Goal: Check status: Check status

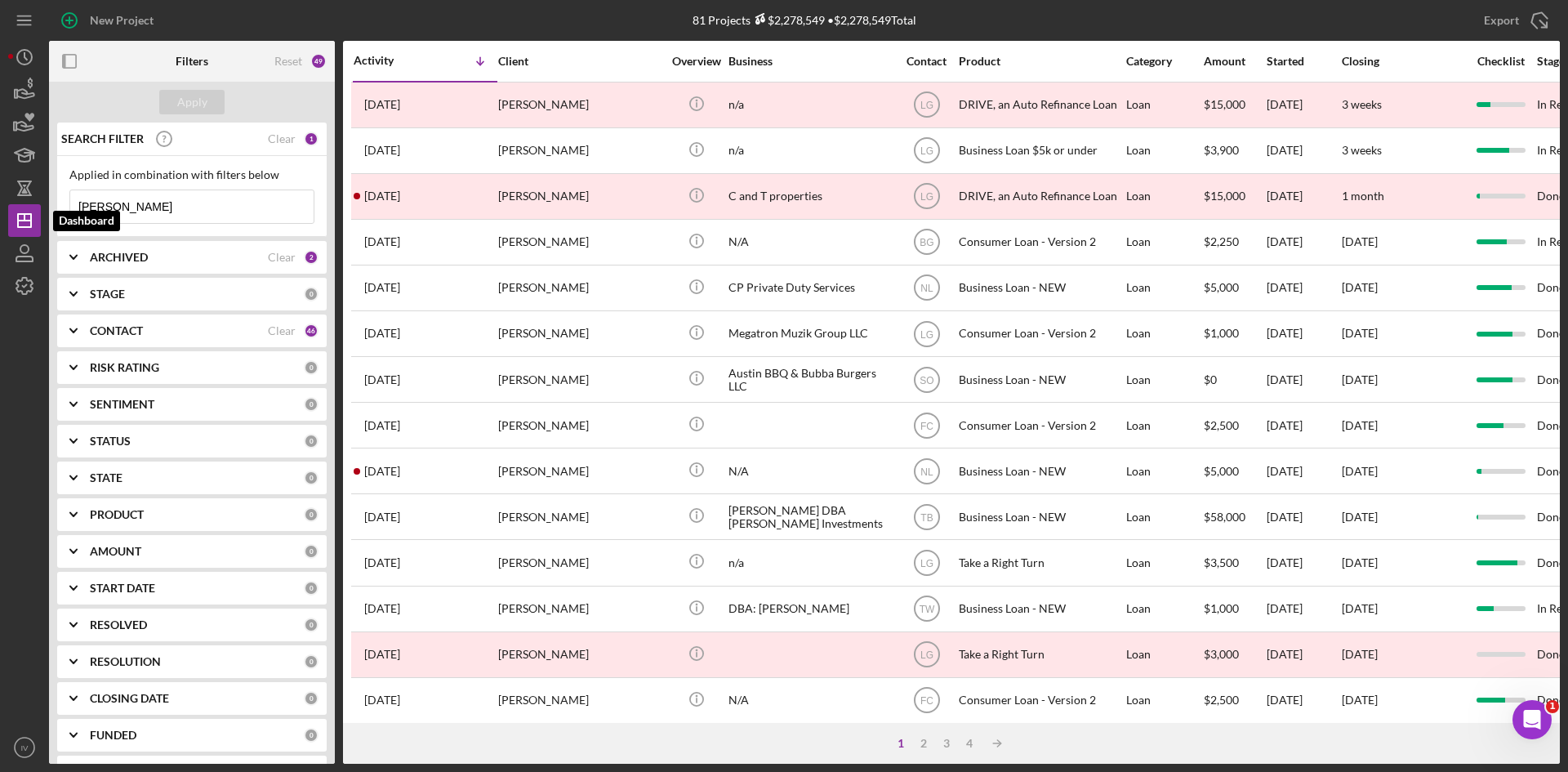
drag, startPoint x: 129, startPoint y: 216, endPoint x: -84, endPoint y: 216, distance: 213.0
click at [0, 216] on html "New Project 81 Projects $2,278,549 • $2,278,549 Total [PERSON_NAME] Export Icon…" at bounding box center [784, 386] width 1568 height 772
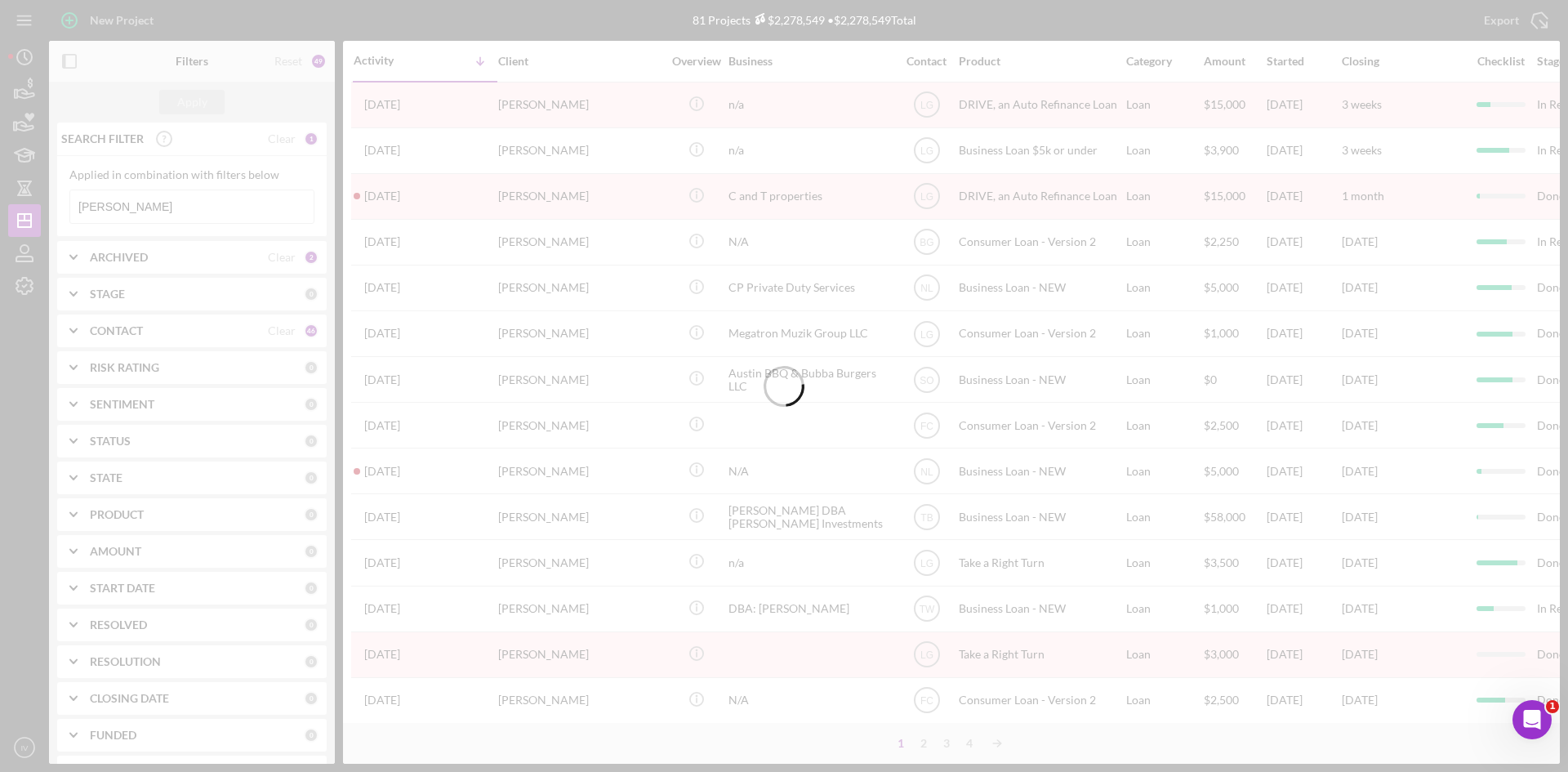
type input "[PERSON_NAME]"
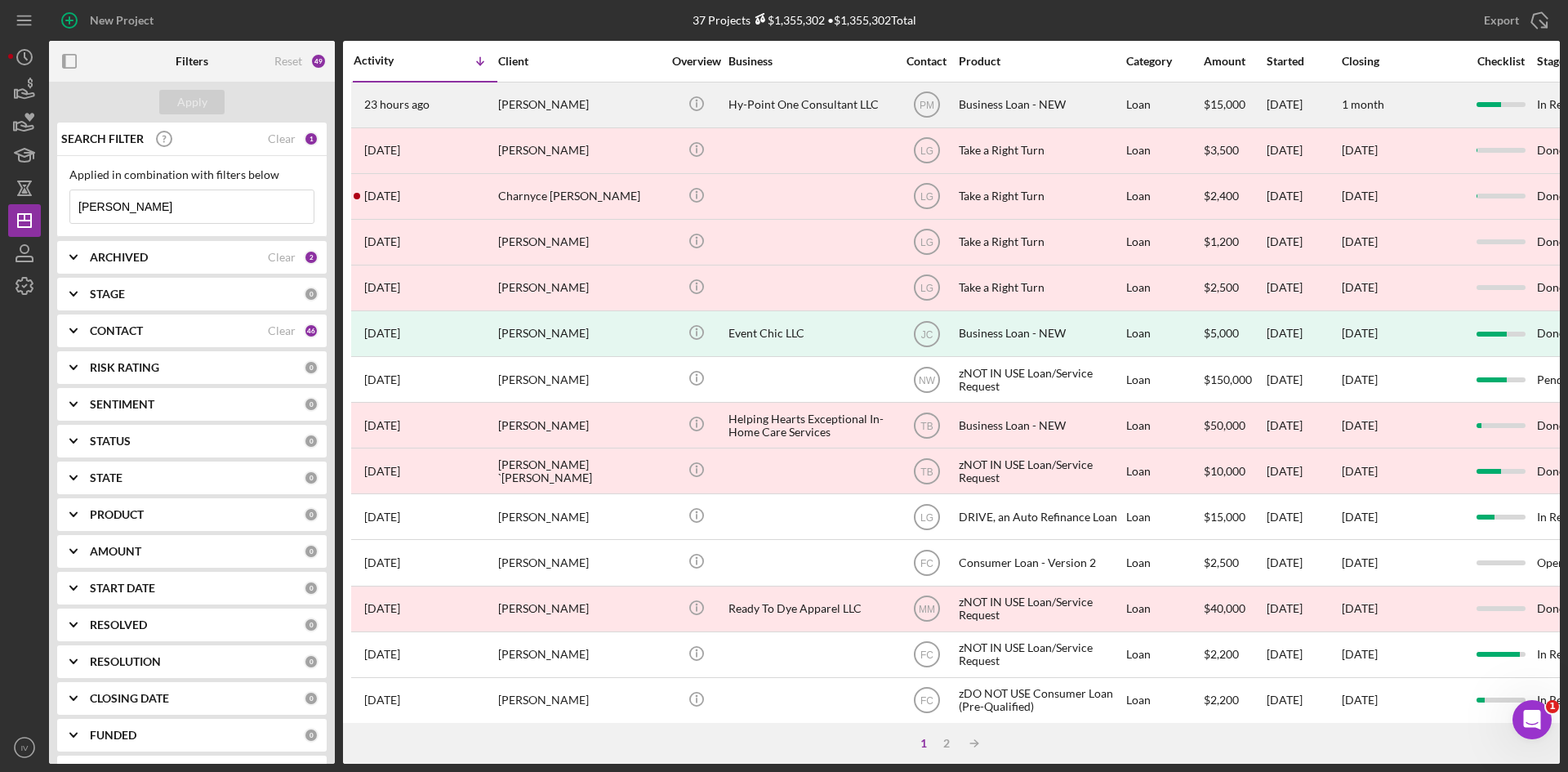
click at [570, 105] on div "[PERSON_NAME]" at bounding box center [580, 104] width 163 height 43
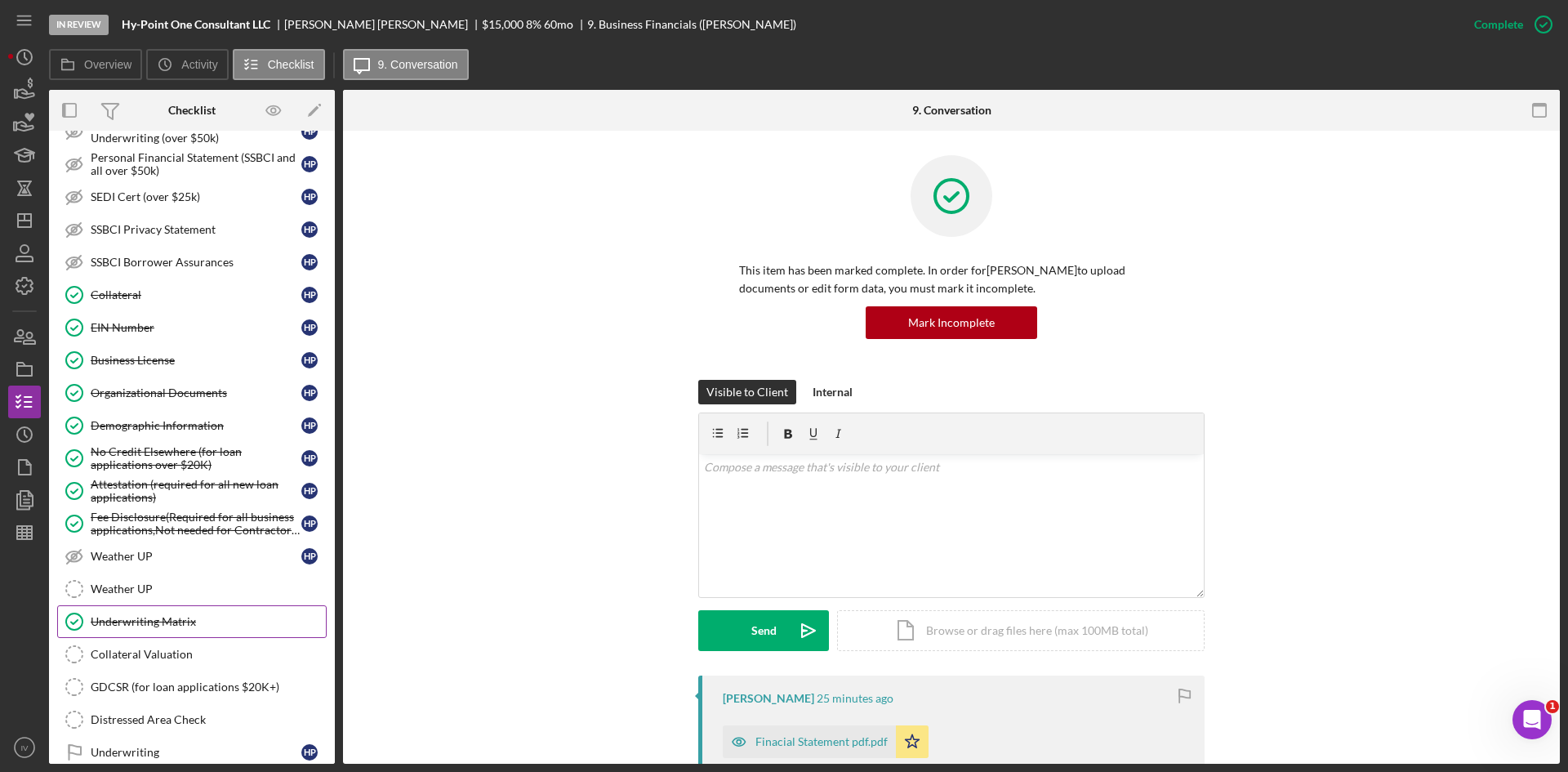
scroll to position [622, 0]
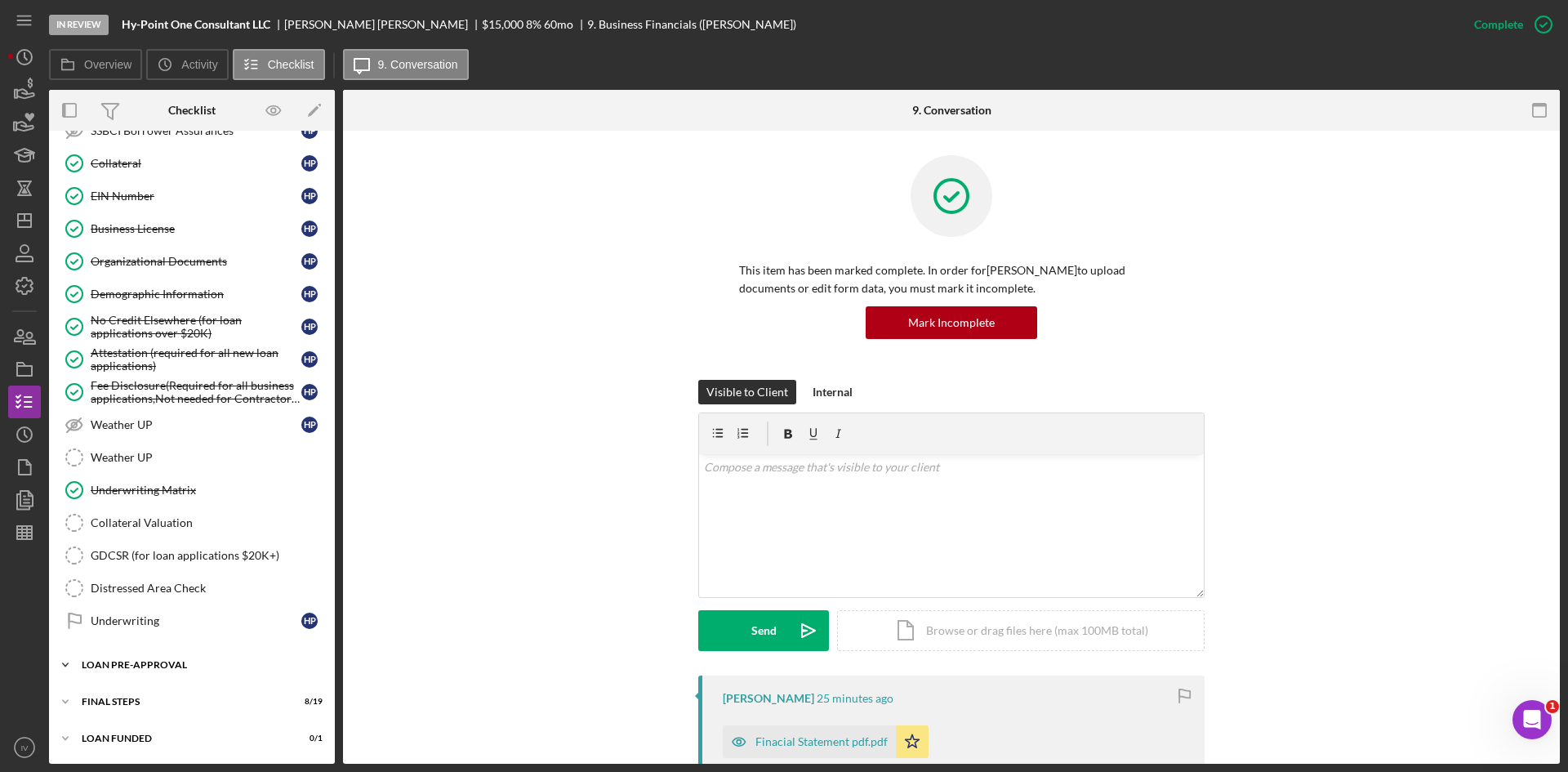
drag, startPoint x: 103, startPoint y: 655, endPoint x: 119, endPoint y: 661, distance: 17.1
click at [103, 655] on div "Icon/Expander LOAN PRE-APPROVAL 2 / 2" at bounding box center [192, 665] width 286 height 32
click at [177, 697] on div "Loan Approval" at bounding box center [208, 699] width 235 height 13
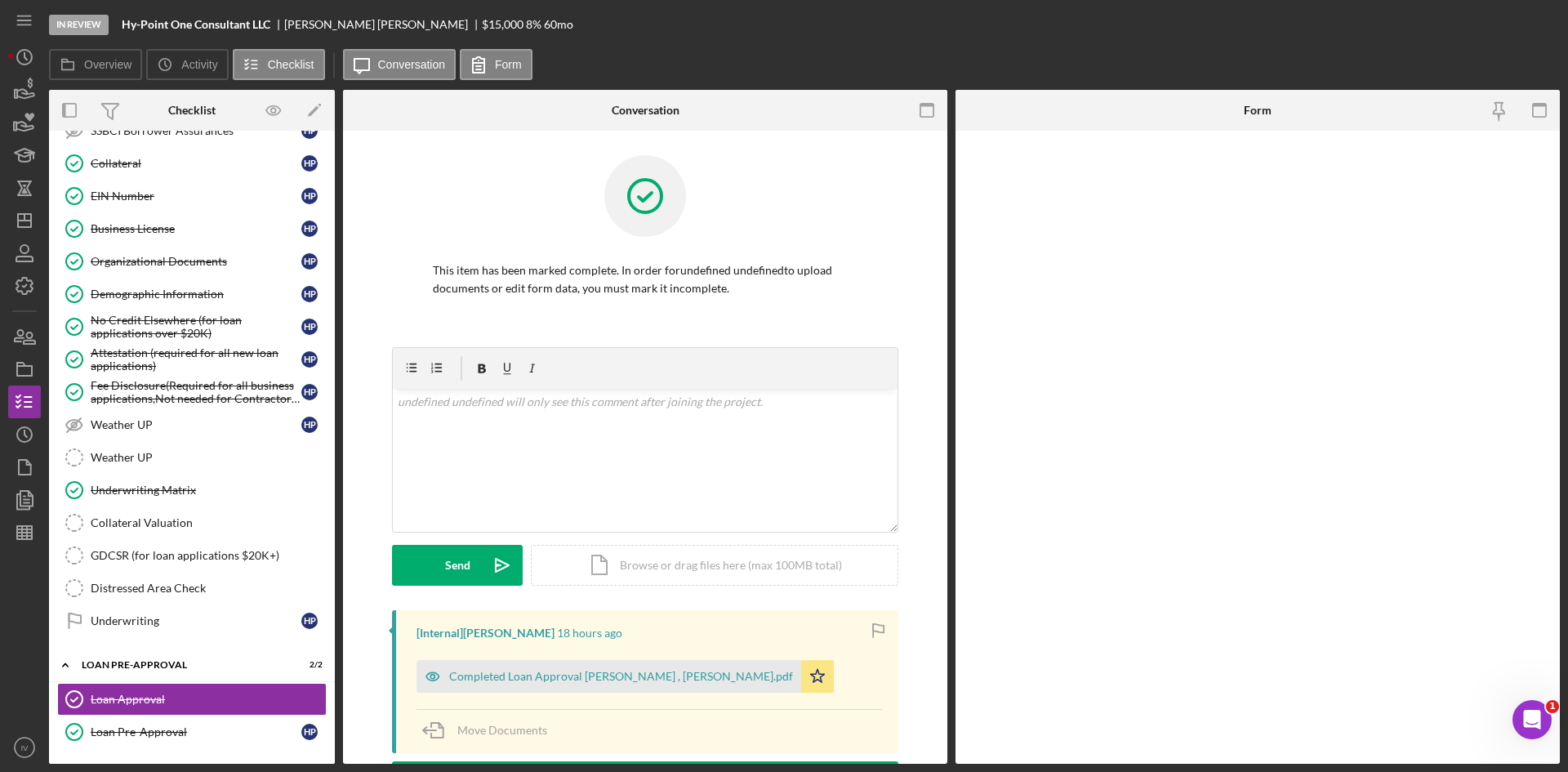
scroll to position [82, 0]
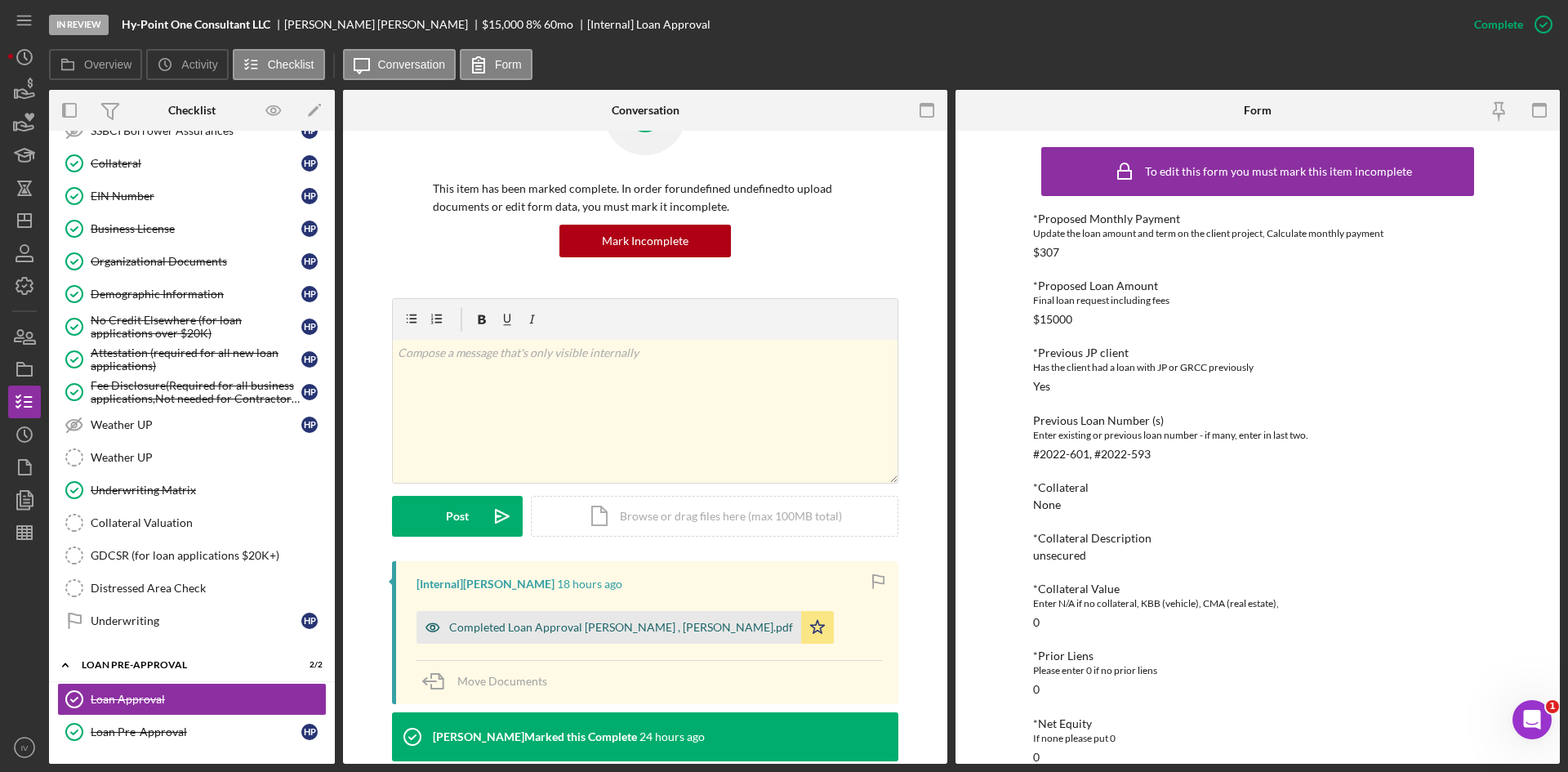
click at [630, 634] on div "Completed Loan Approval [PERSON_NAME] , [PERSON_NAME].pdf" at bounding box center [609, 628] width 385 height 32
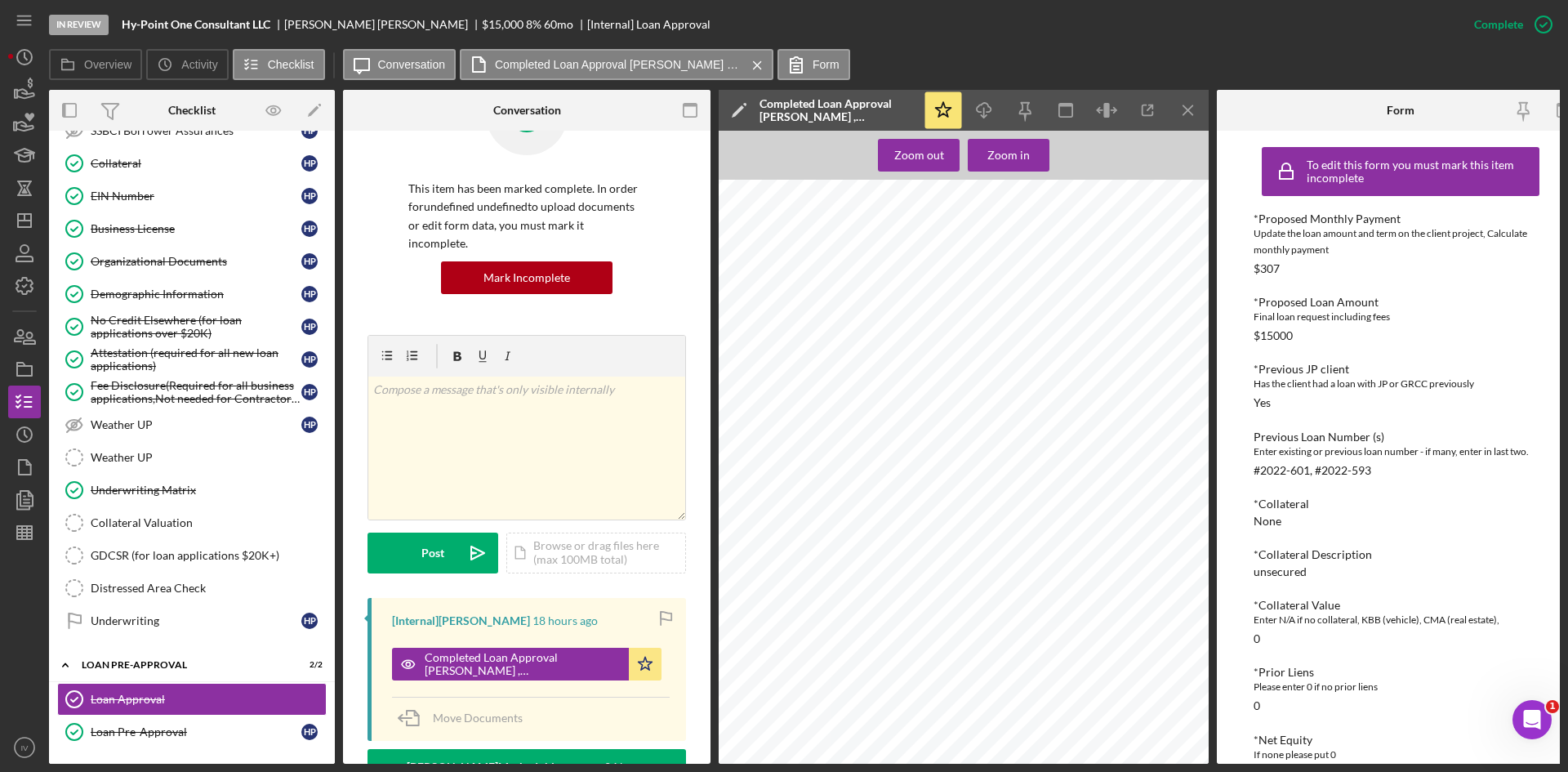
scroll to position [1374, 0]
click at [31, 225] on polygon "button" at bounding box center [24, 220] width 13 height 13
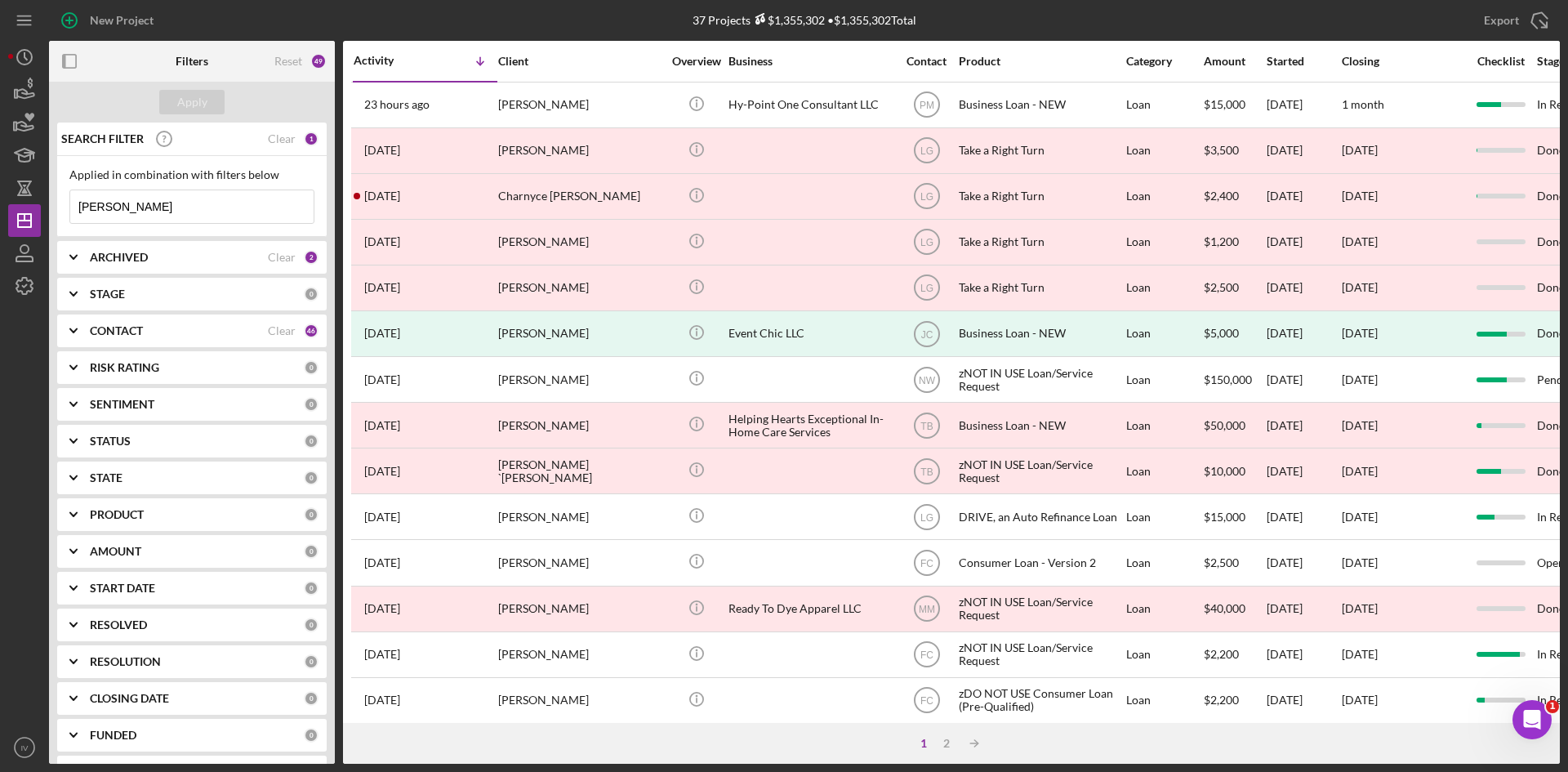
drag, startPoint x: 219, startPoint y: 210, endPoint x: -66, endPoint y: 216, distance: 285.1
click at [0, 216] on html "New Project 37 Projects $1,355,302 • $1,355,302 Total [PERSON_NAME] Export Icon…" at bounding box center [784, 386] width 1568 height 772
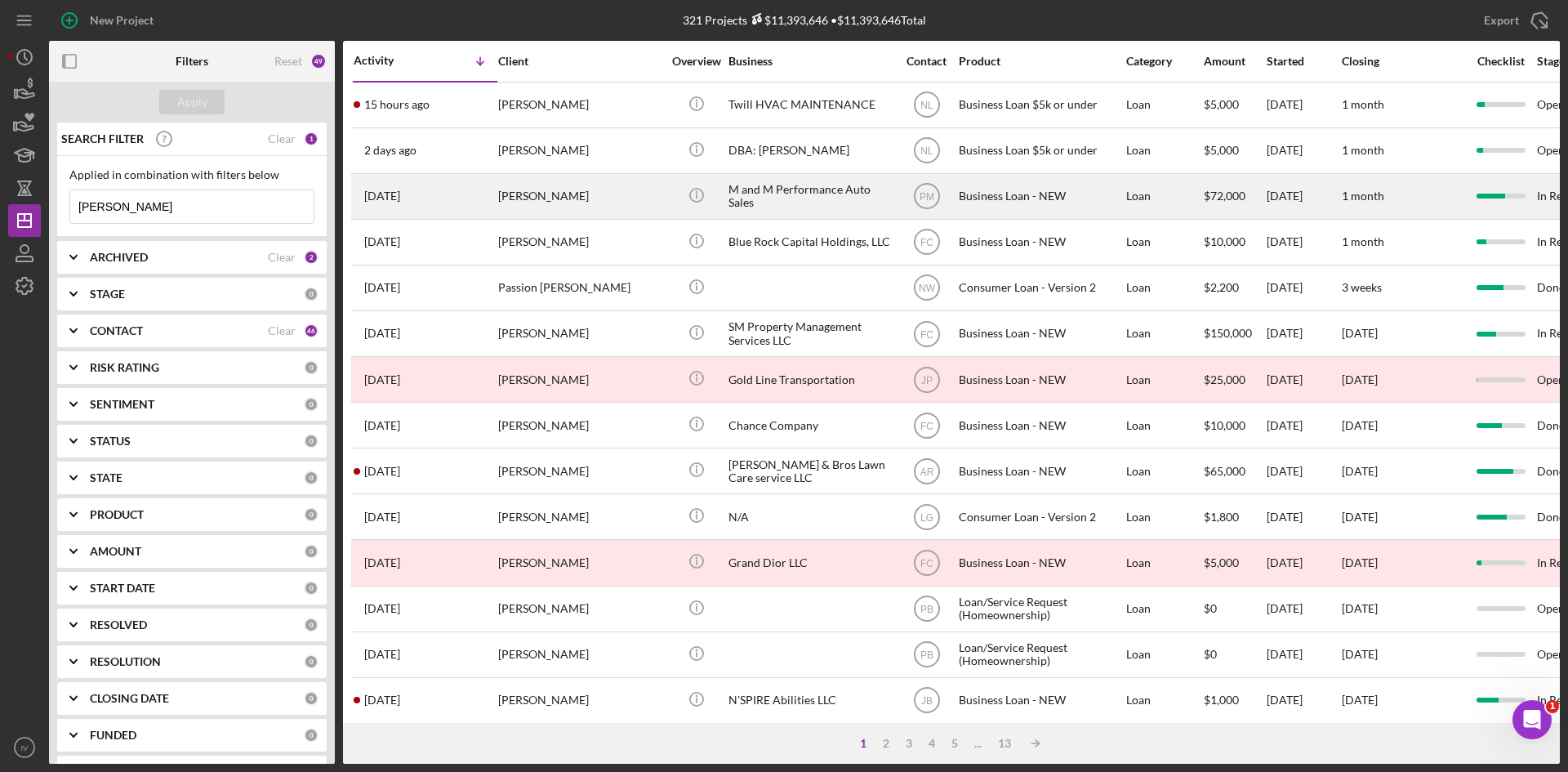
type input "[PERSON_NAME]"
click at [584, 190] on div "[PERSON_NAME]" at bounding box center [580, 196] width 163 height 43
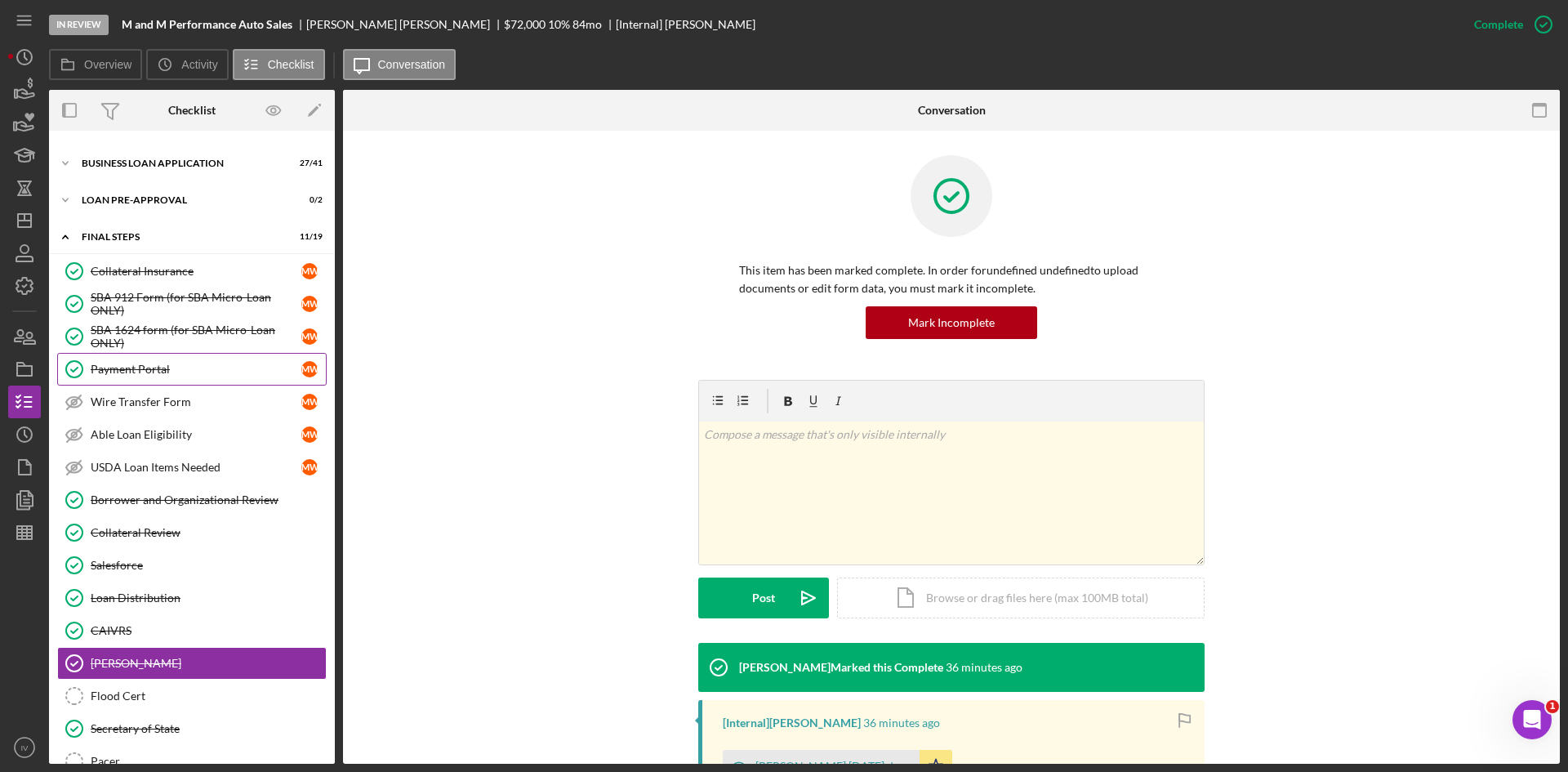
scroll to position [19, 0]
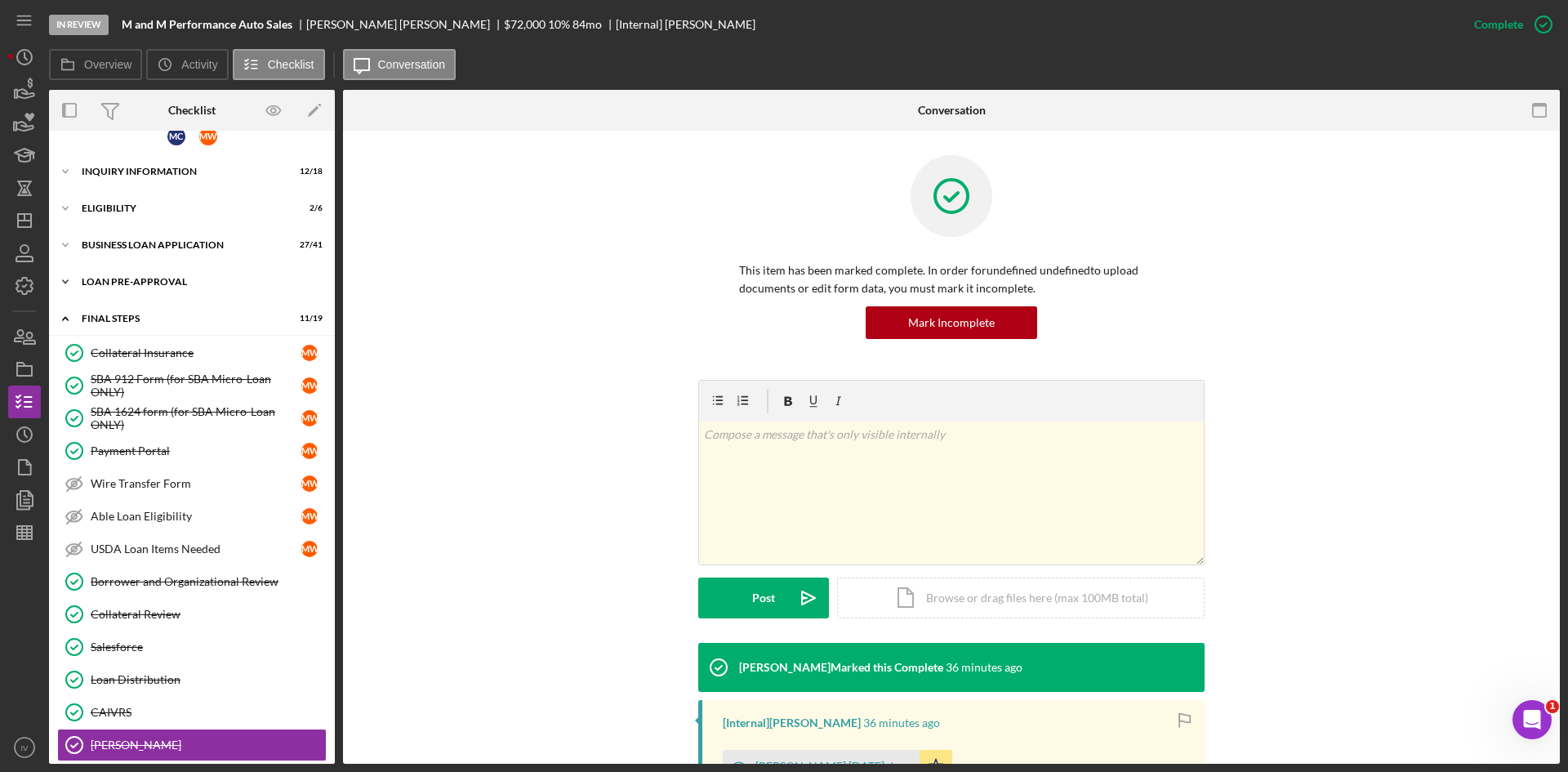
click at [140, 291] on div "Icon/Expander LOAN PRE-APPROVAL 0 / 2" at bounding box center [192, 282] width 286 height 32
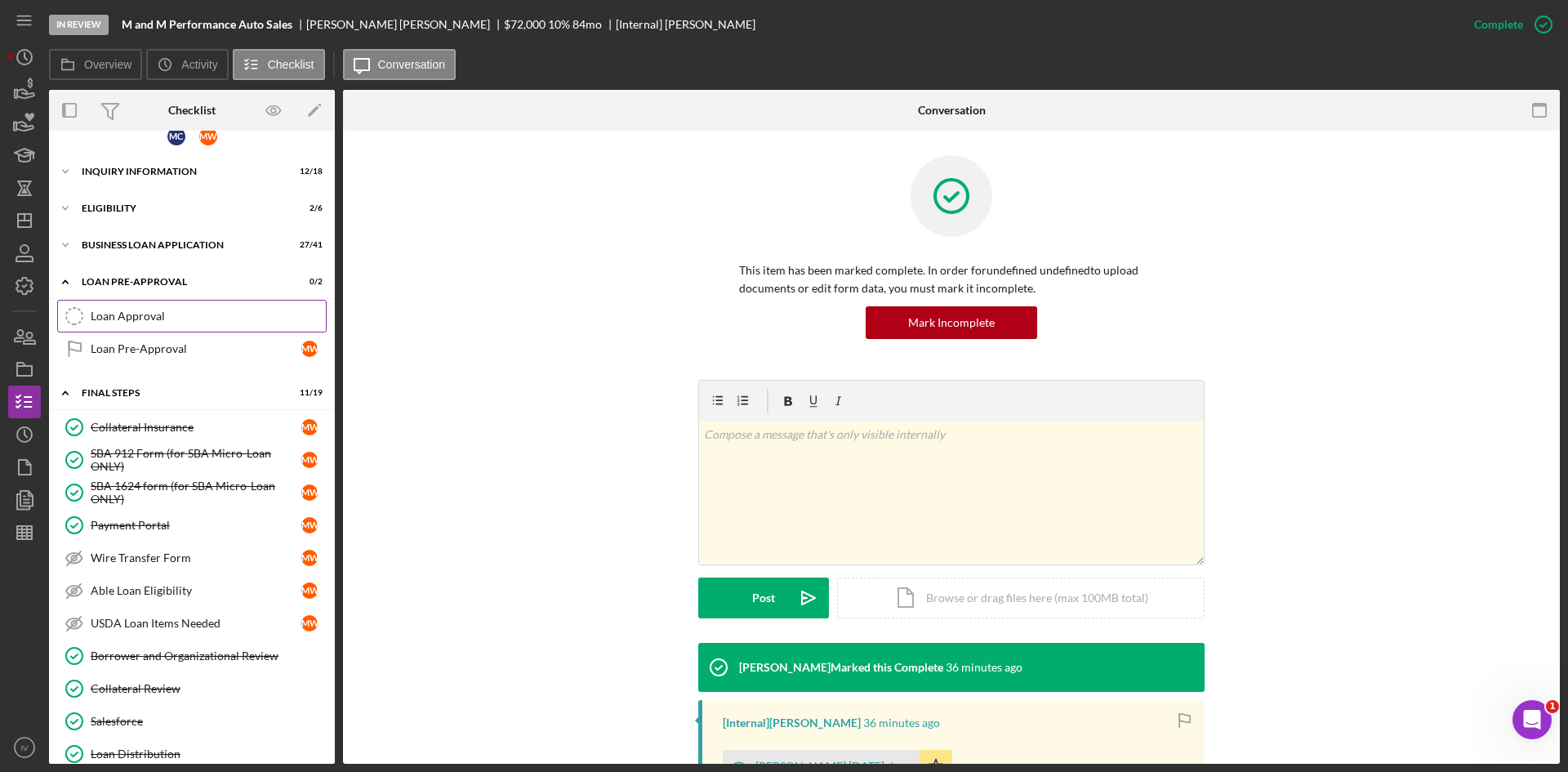
click at [149, 307] on link "Loan Approval Loan Approval" at bounding box center [191, 316] width 269 height 32
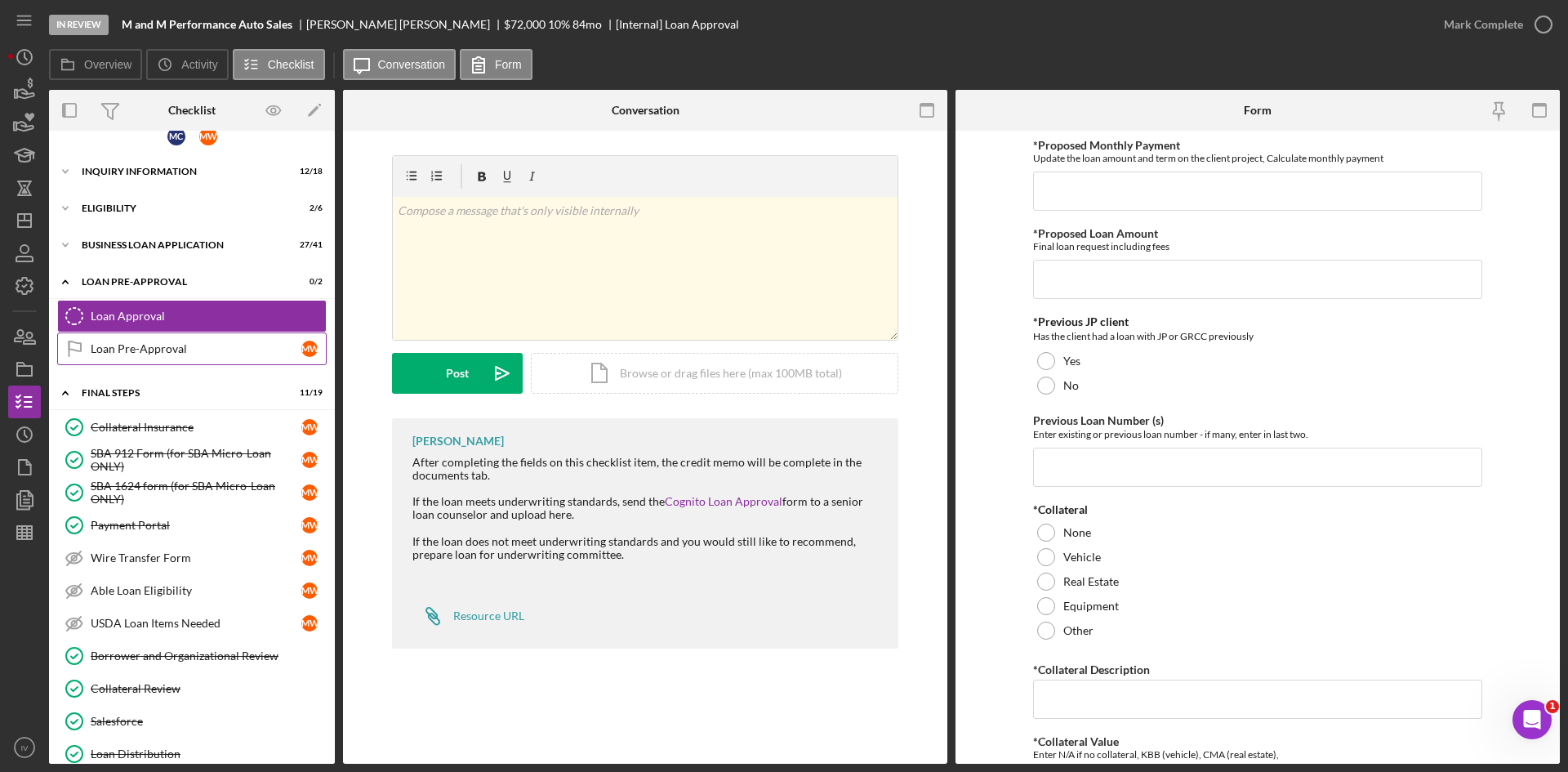
click at [141, 347] on div "Loan Pre-Approval" at bounding box center [196, 348] width 211 height 13
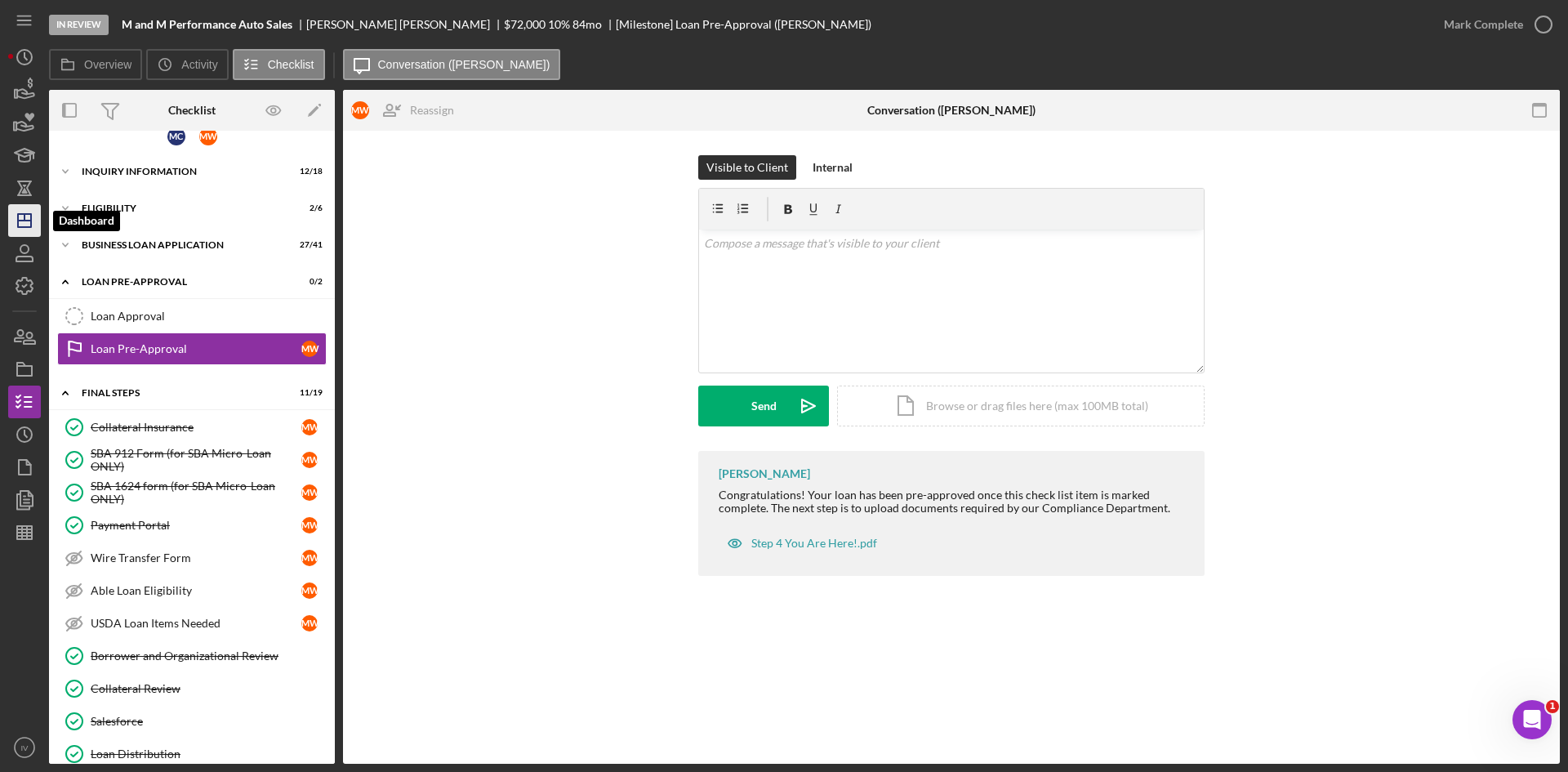
click at [25, 218] on line "button" at bounding box center [25, 217] width 0 height 7
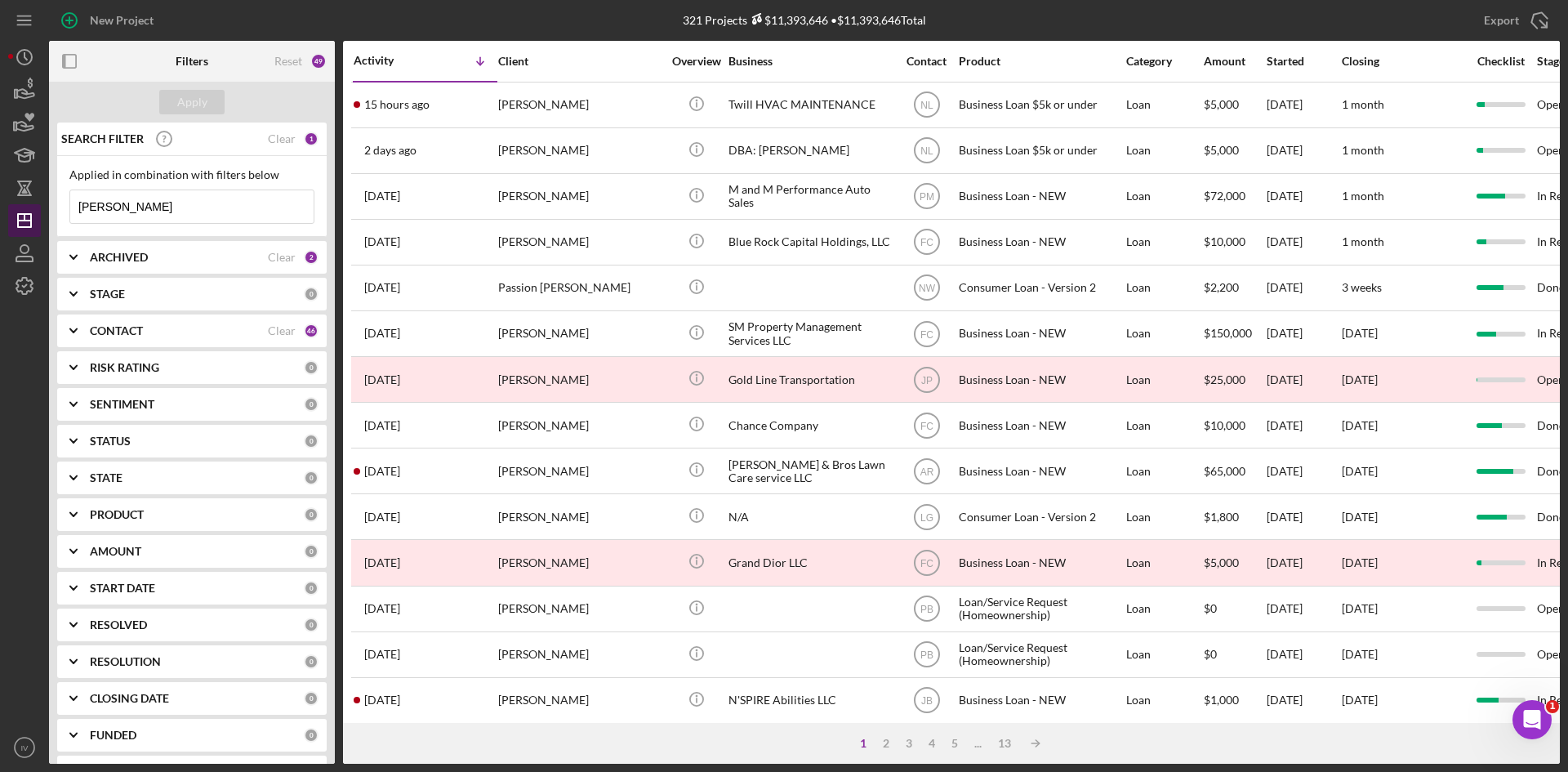
drag, startPoint x: 140, startPoint y: 204, endPoint x: 37, endPoint y: 214, distance: 103.5
click at [39, 215] on div "New Project 321 Projects $11,393,646 • $11,393,646 Total [PERSON_NAME] Export I…" at bounding box center [784, 382] width 1552 height 764
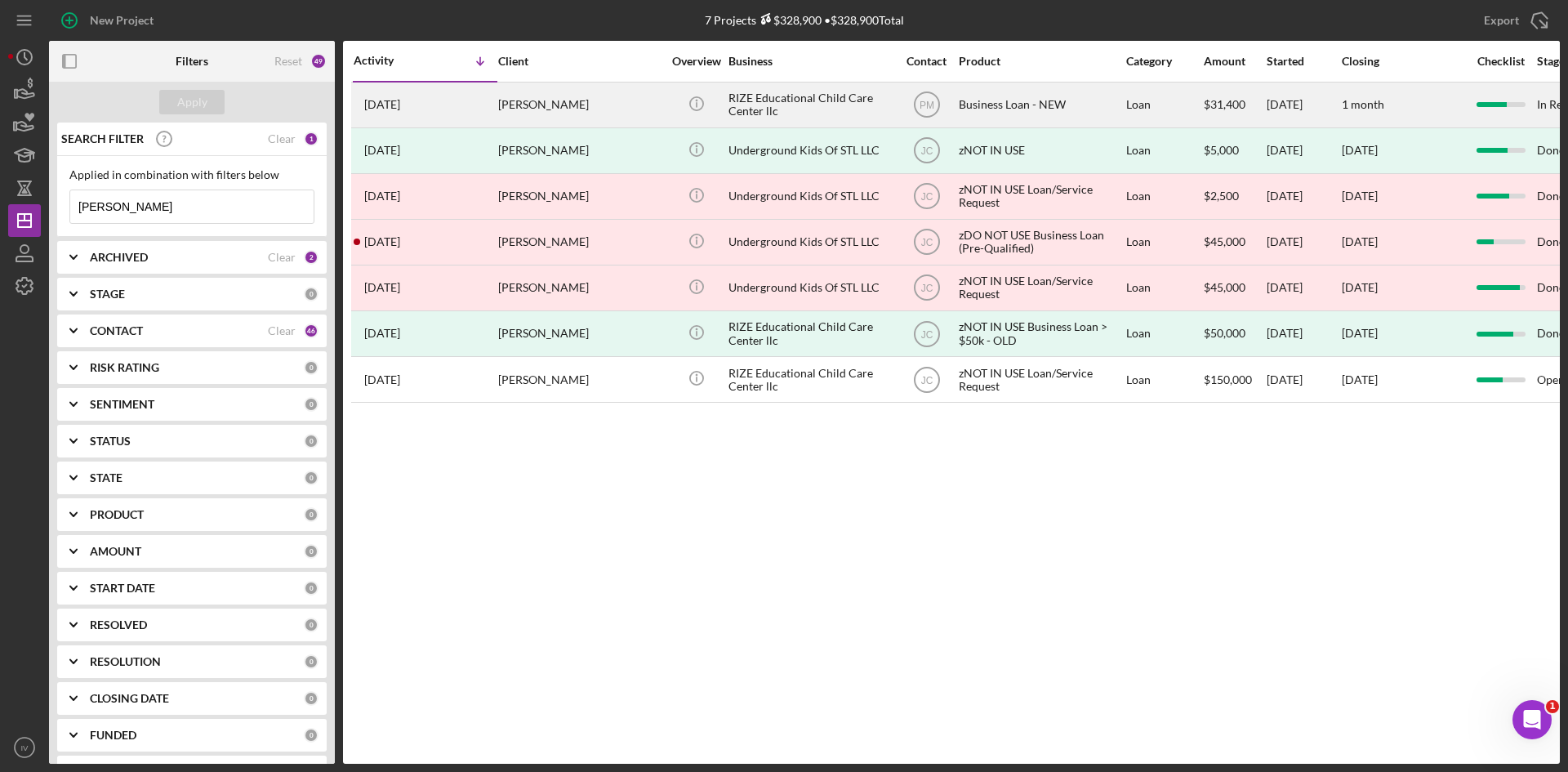
type input "[PERSON_NAME]"
click at [549, 98] on div "[PERSON_NAME]" at bounding box center [580, 104] width 163 height 43
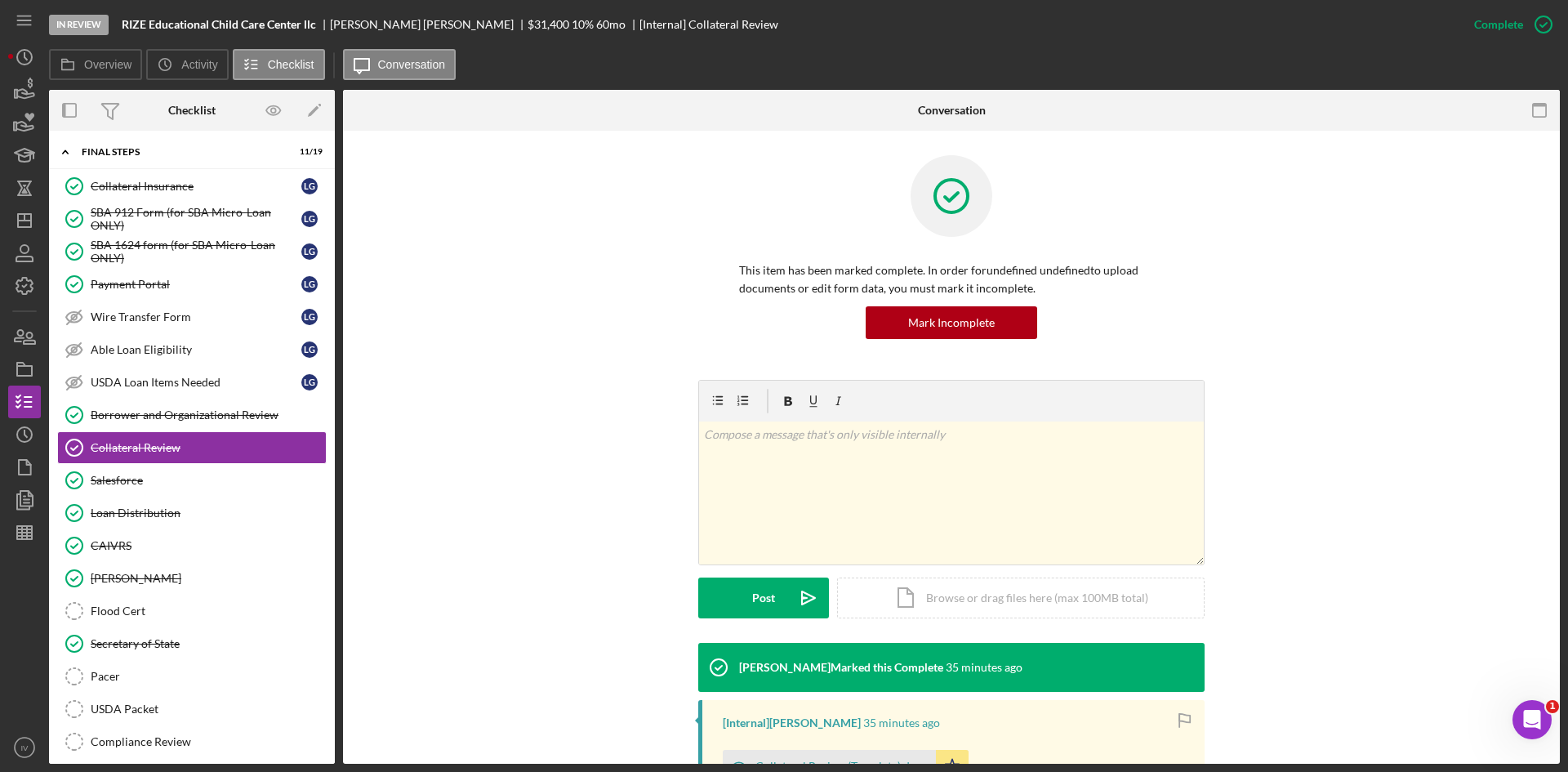
scroll to position [232, 0]
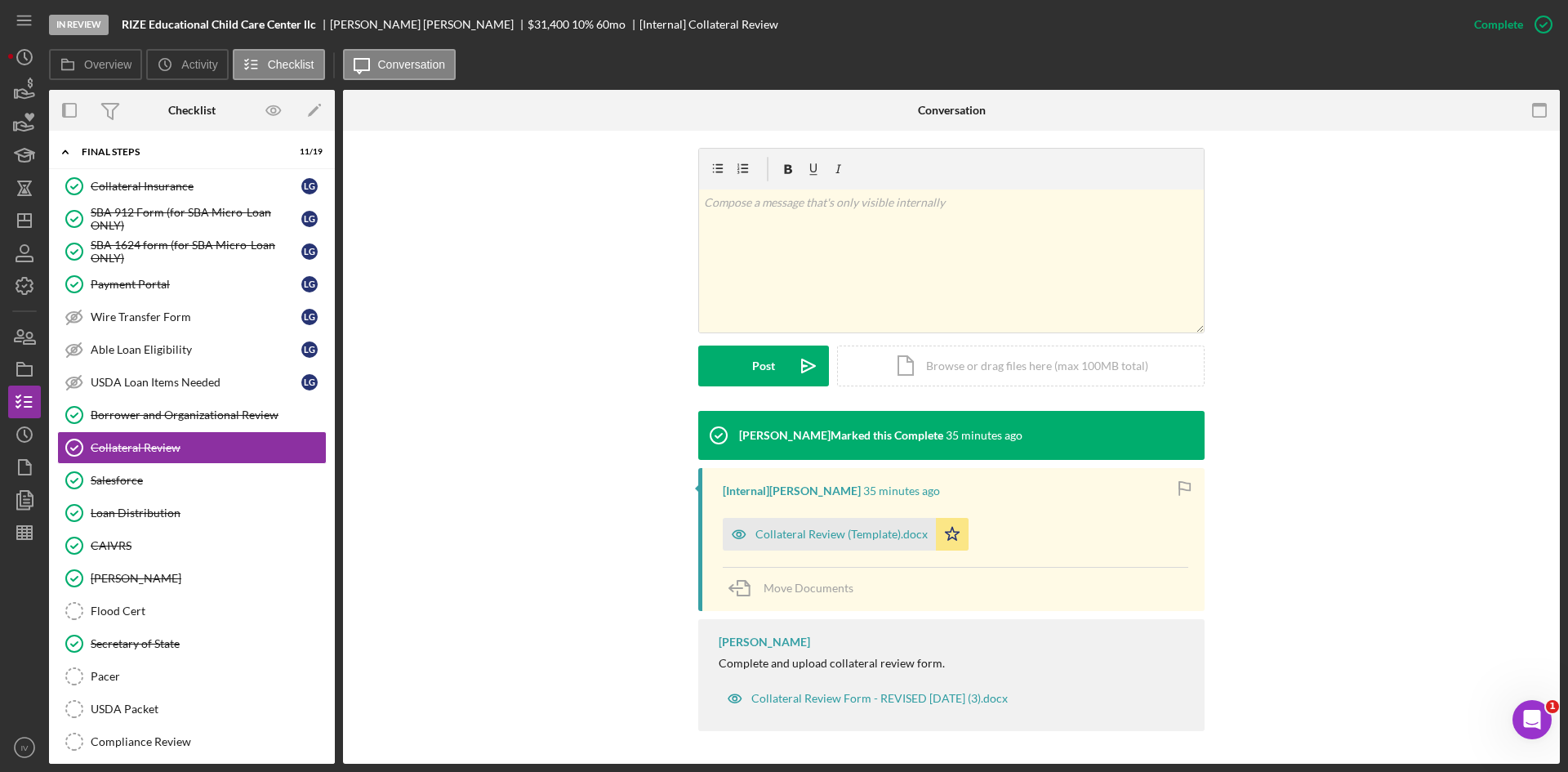
drag, startPoint x: 863, startPoint y: 525, endPoint x: 899, endPoint y: 487, distance: 52.3
click at [865, 523] on div "Collateral Review (Template).docx" at bounding box center [829, 534] width 213 height 32
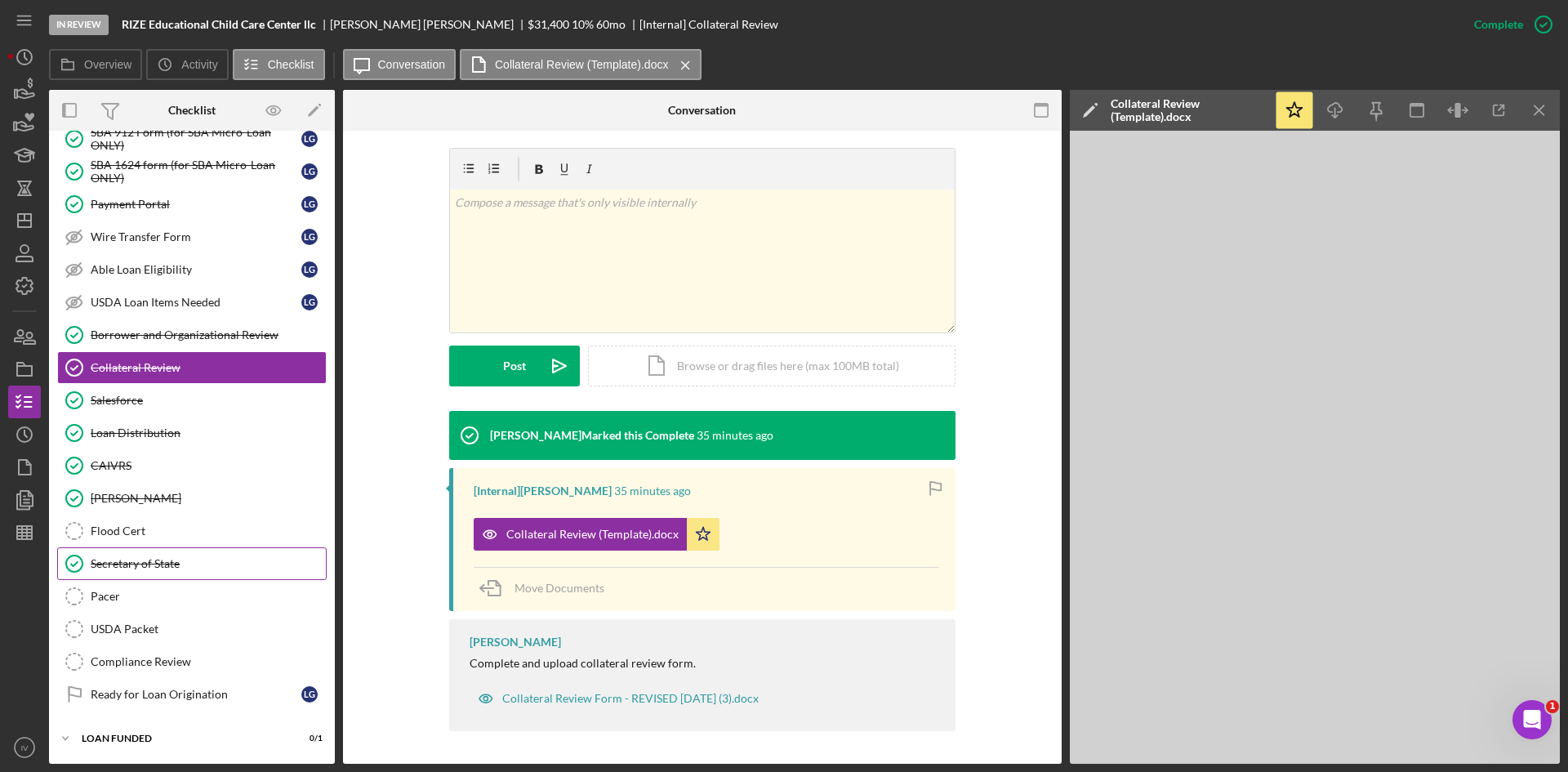
scroll to position [0, 0]
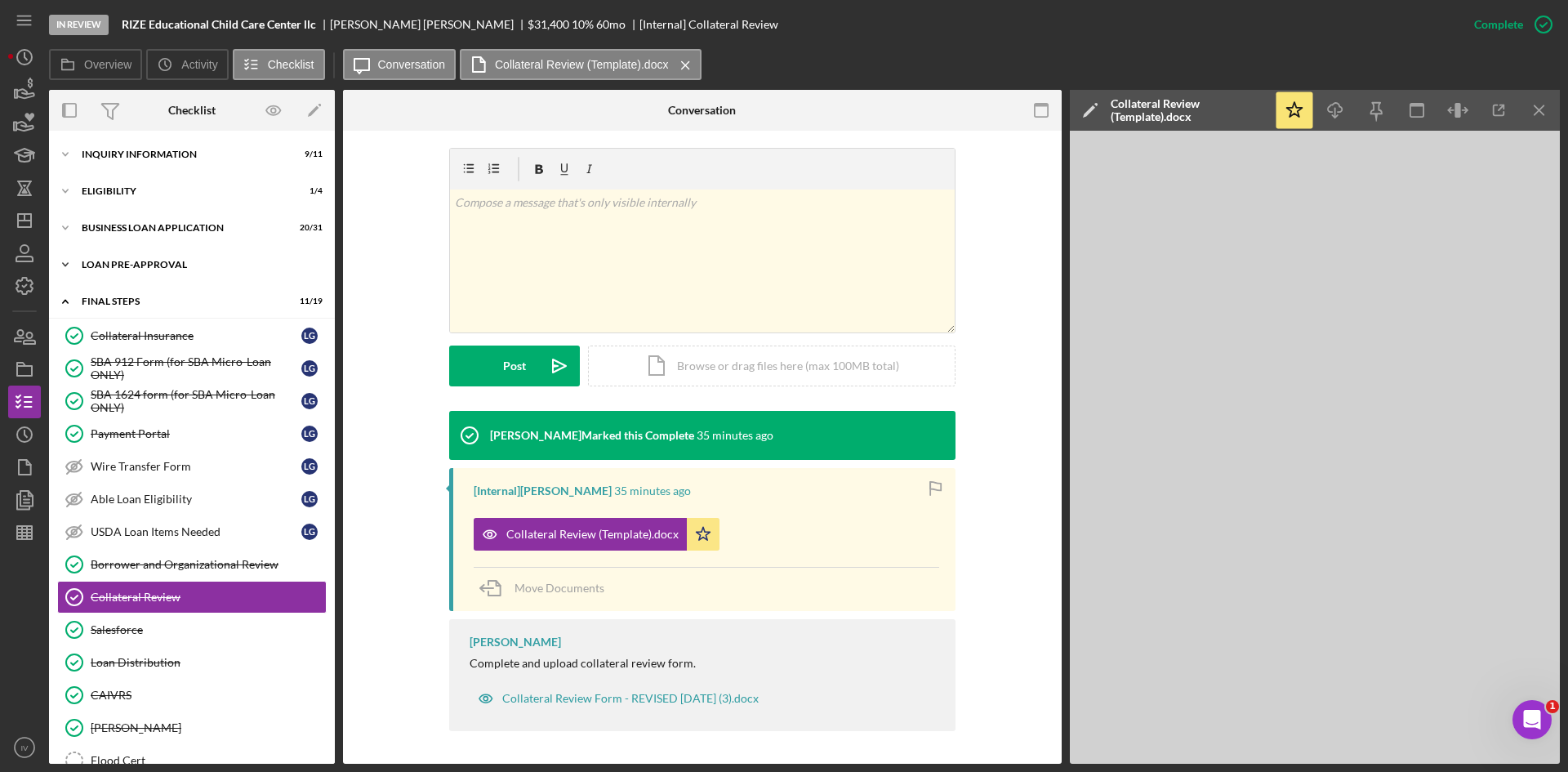
drag, startPoint x: 131, startPoint y: 261, endPoint x: 146, endPoint y: 278, distance: 22.7
click at [131, 265] on div "LOAN PRE-APPROVAL" at bounding box center [198, 265] width 233 height 10
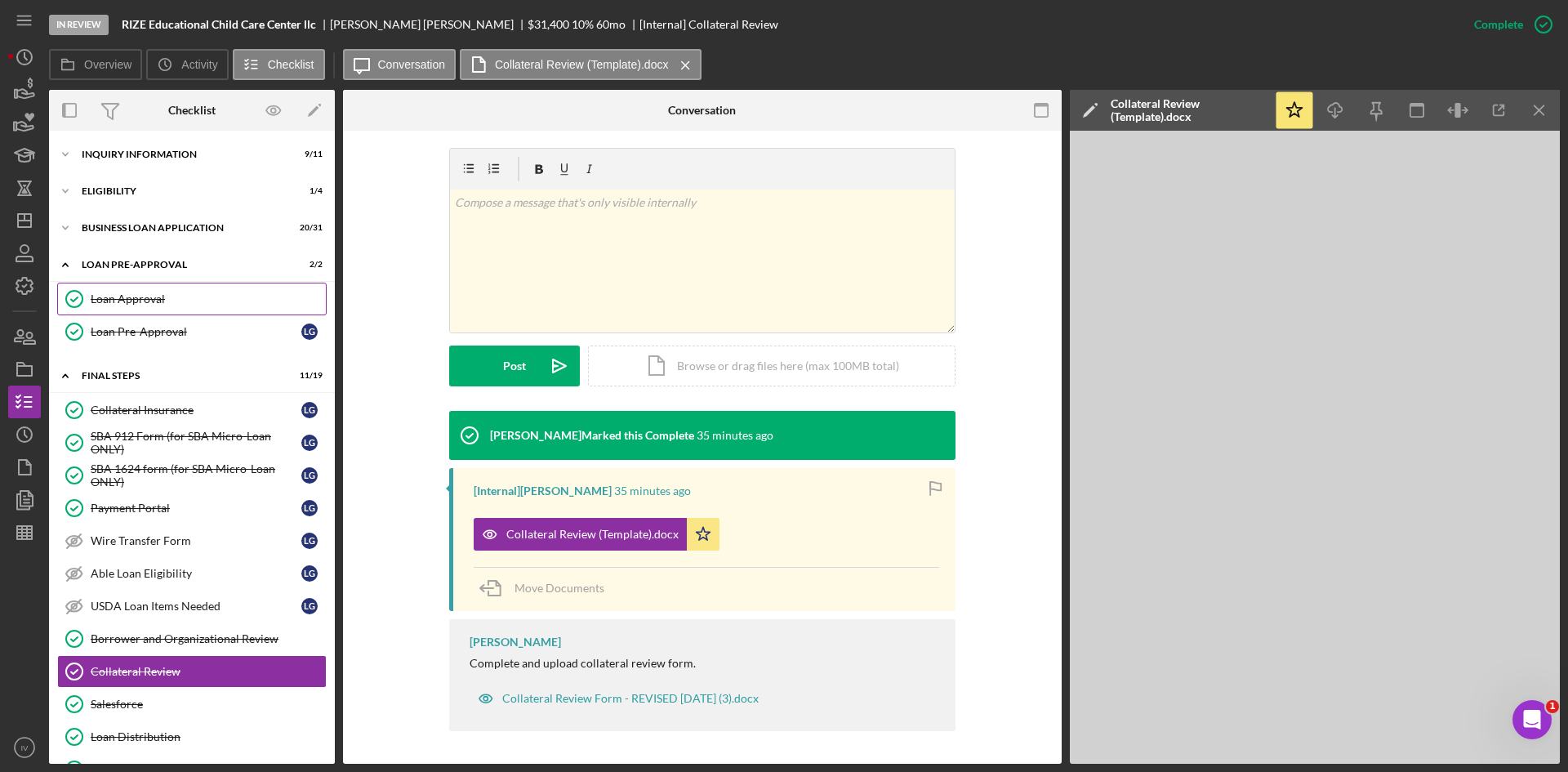
click at [173, 313] on link "Loan Approval Loan Approval" at bounding box center [191, 299] width 269 height 32
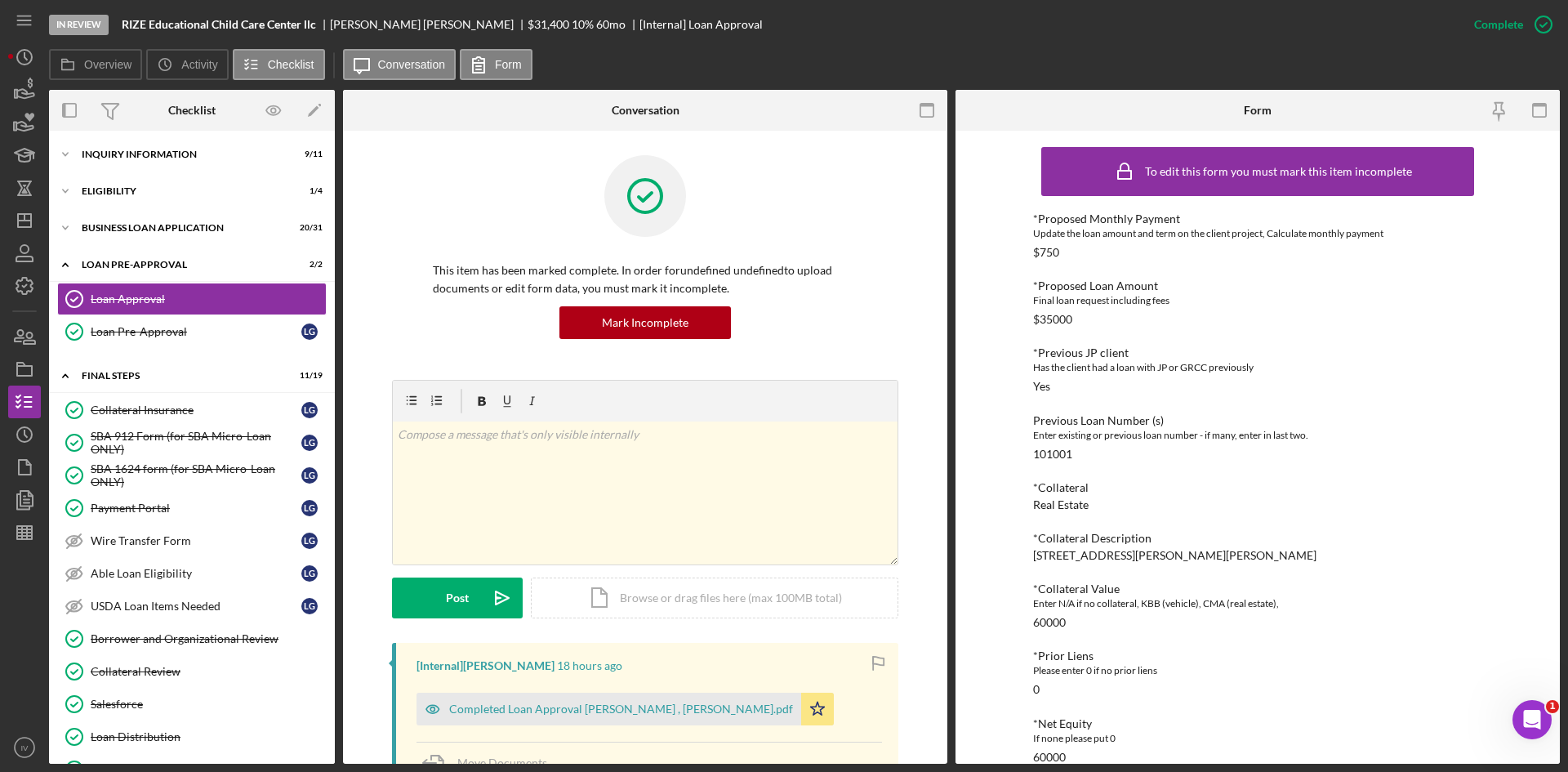
scroll to position [327, 0]
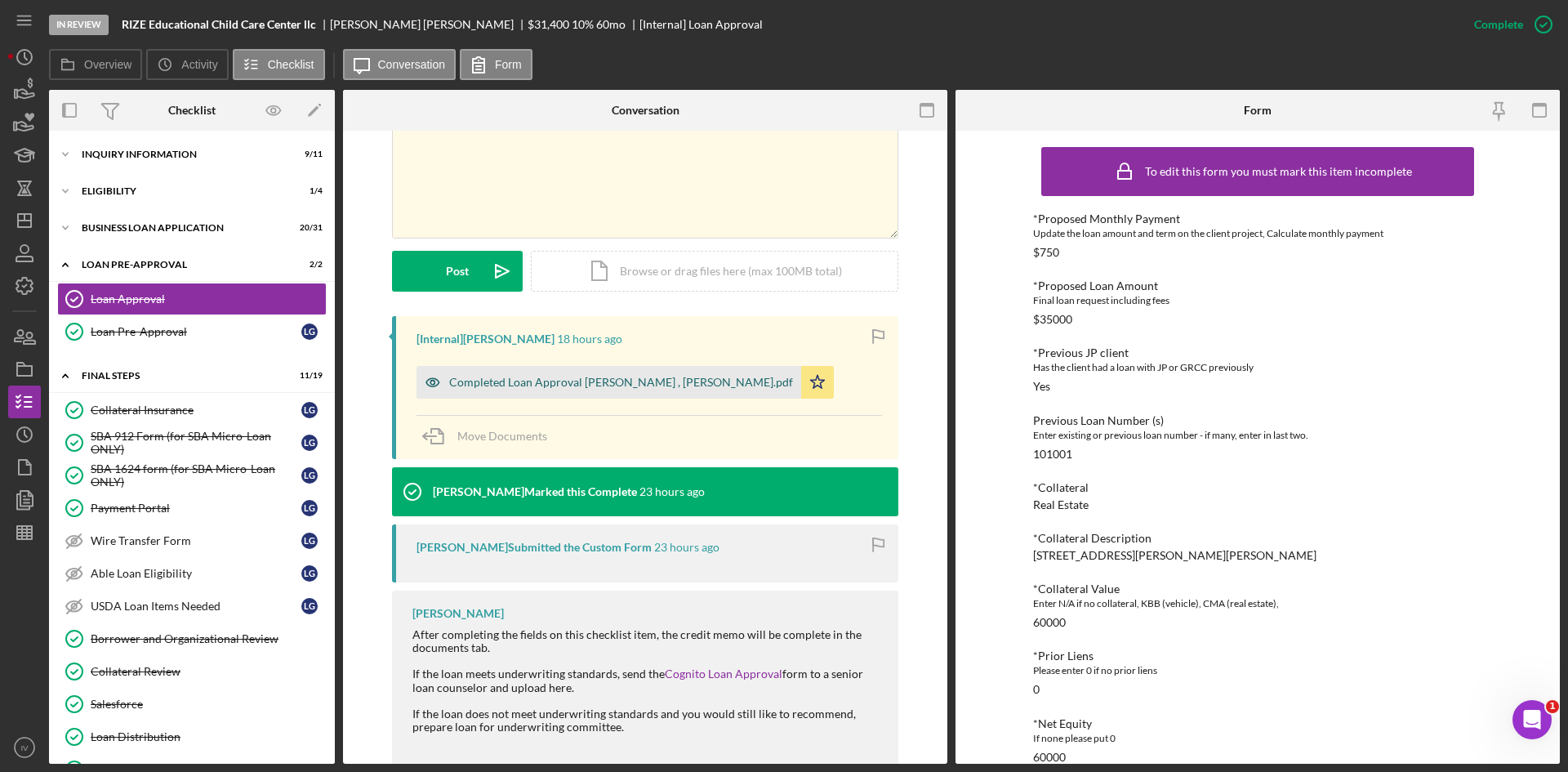
click at [570, 377] on div "Completed Loan Approval [PERSON_NAME] , [PERSON_NAME].pdf" at bounding box center [621, 382] width 344 height 13
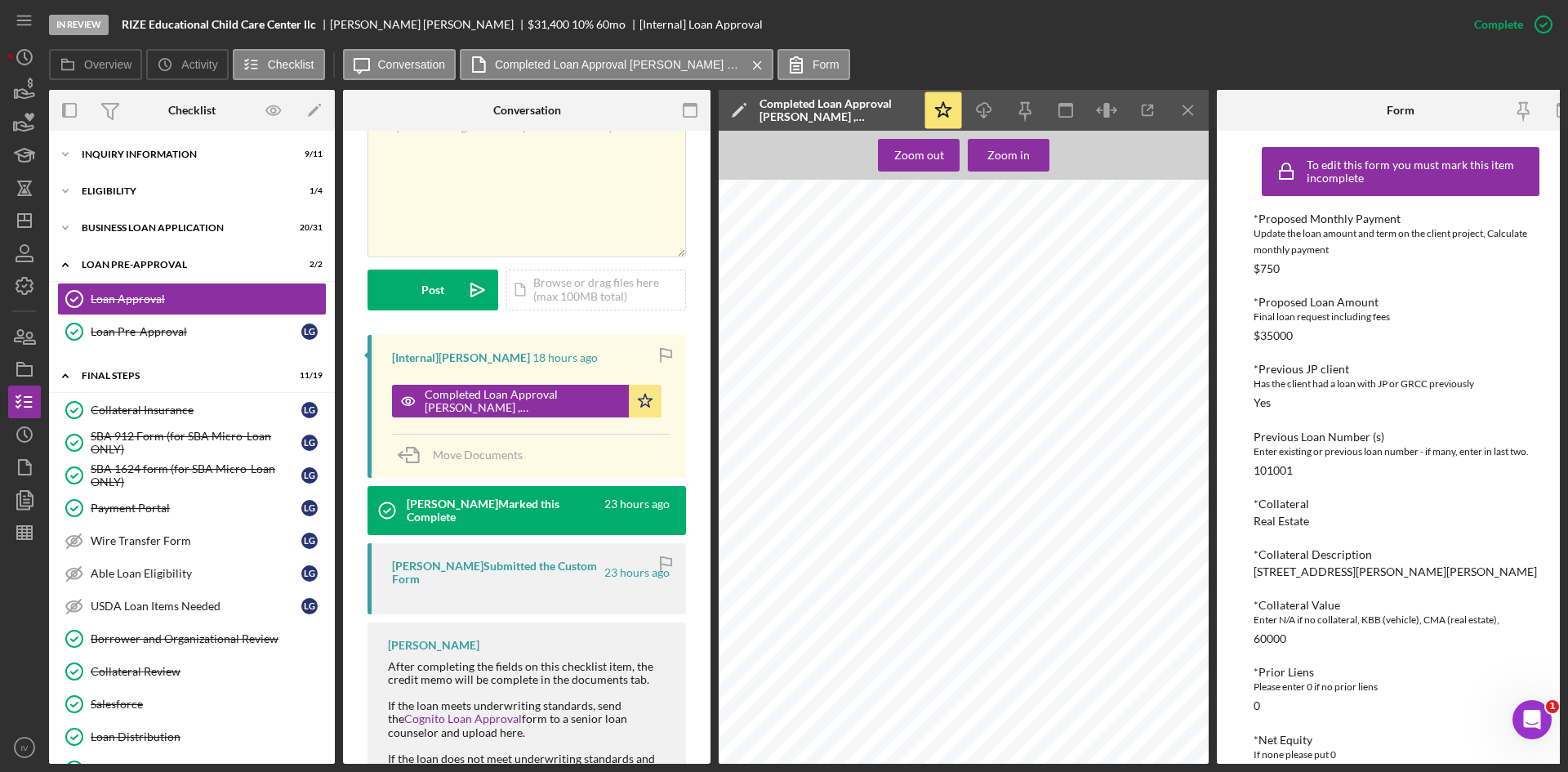
scroll to position [1307, 0]
click at [22, 214] on polygon "button" at bounding box center [24, 220] width 13 height 13
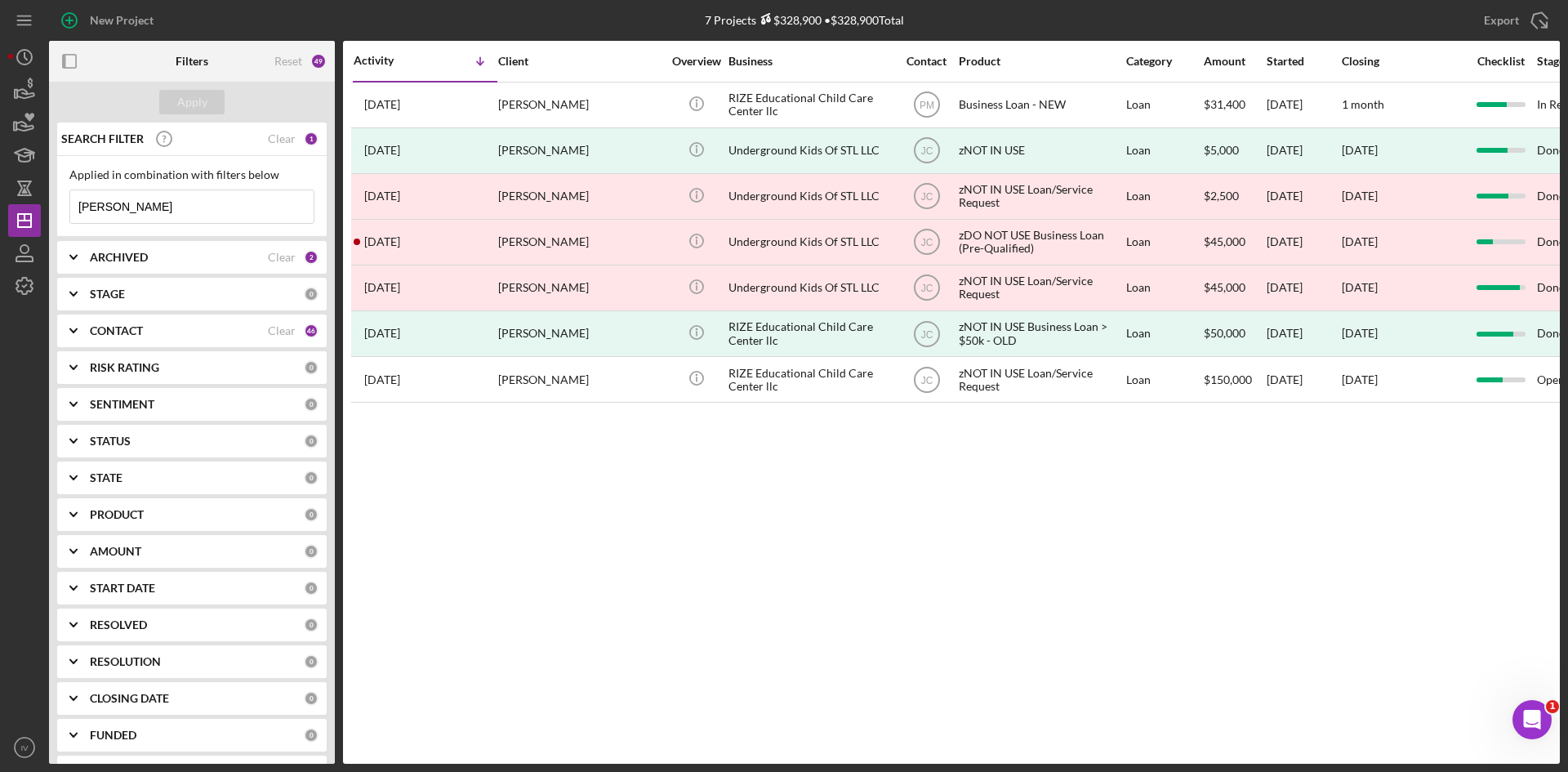
drag, startPoint x: 124, startPoint y: 213, endPoint x: 53, endPoint y: 202, distance: 71.8
click at [53, 202] on div "SEARCH FILTER Clear 1 Applied in combination with filters below [PERSON_NAME] I…" at bounding box center [192, 442] width 286 height 641
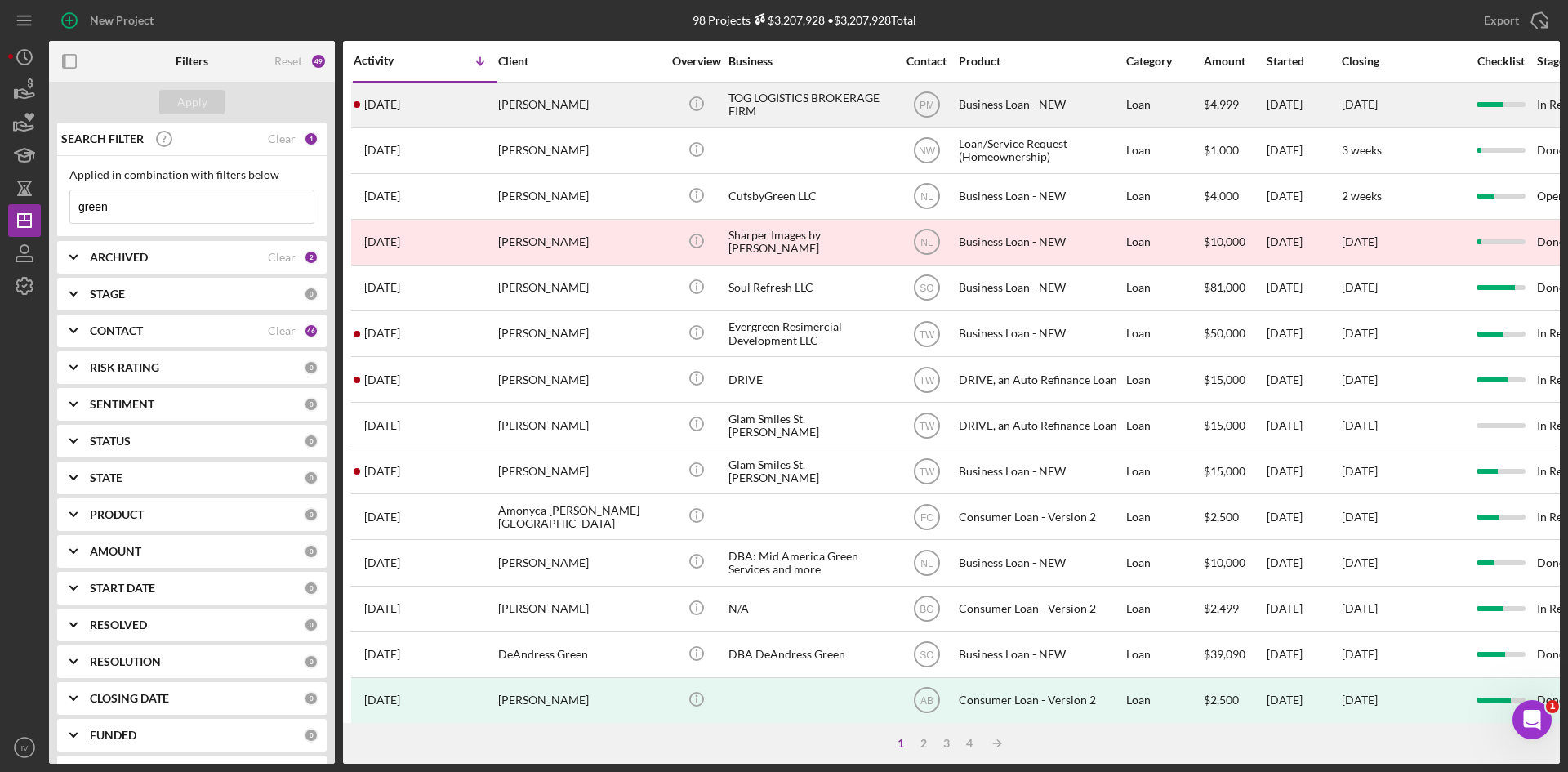
type input "green"
click at [513, 103] on div "[PERSON_NAME]" at bounding box center [580, 104] width 163 height 43
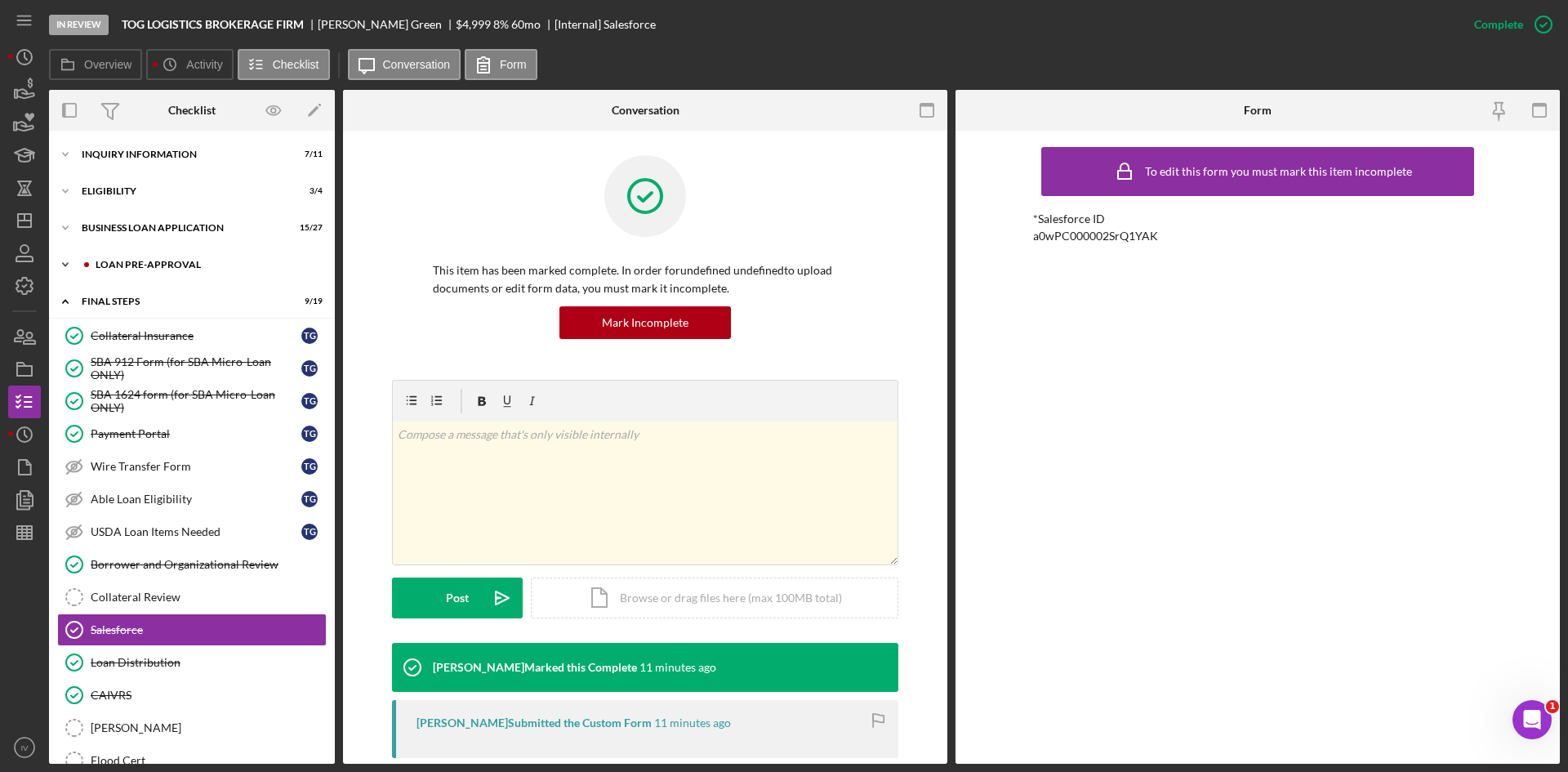
click at [104, 260] on div "LOAN PRE-APPROVAL" at bounding box center [205, 265] width 219 height 10
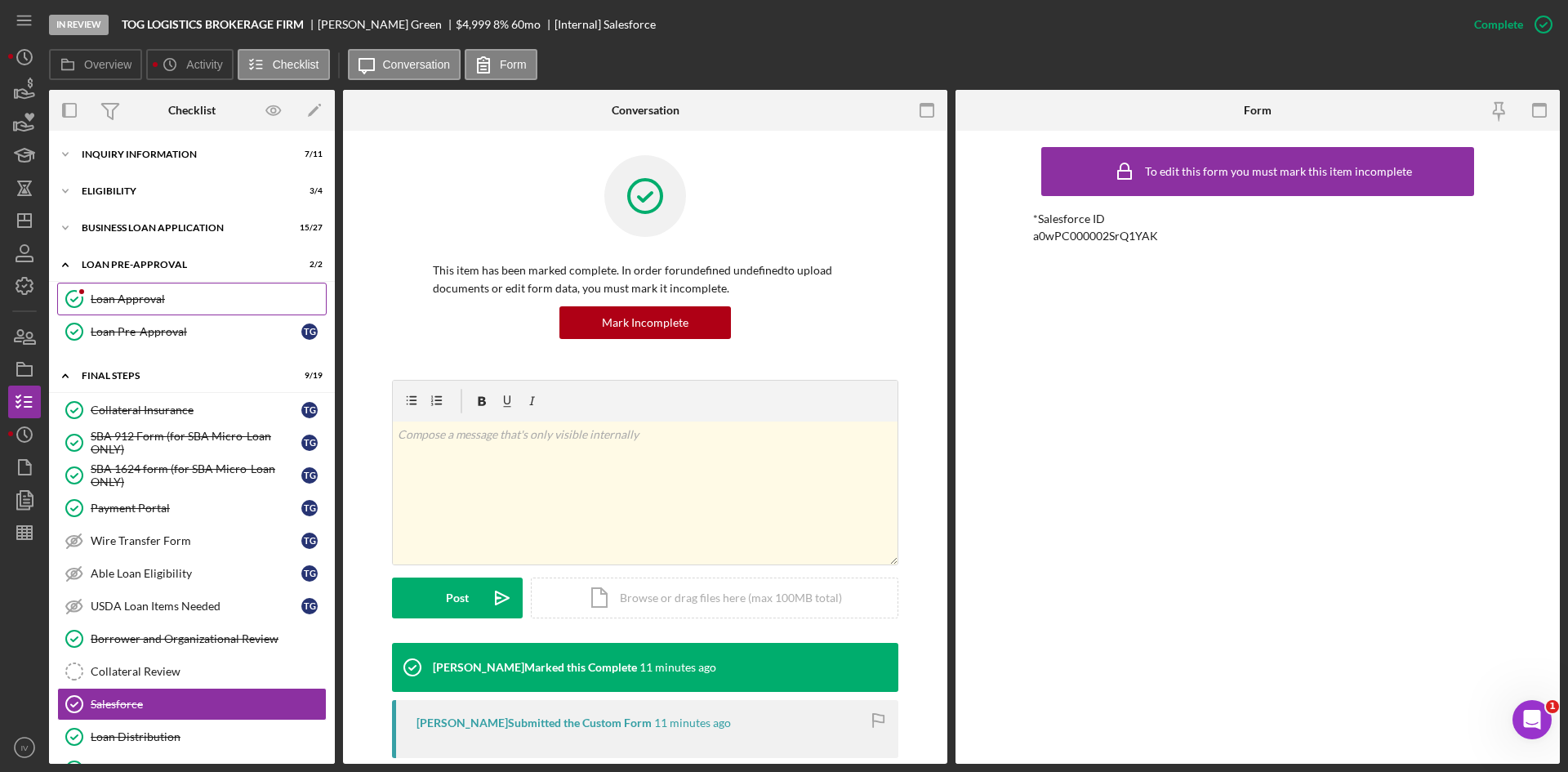
click at [141, 293] on div "Loan Approval" at bounding box center [208, 298] width 235 height 13
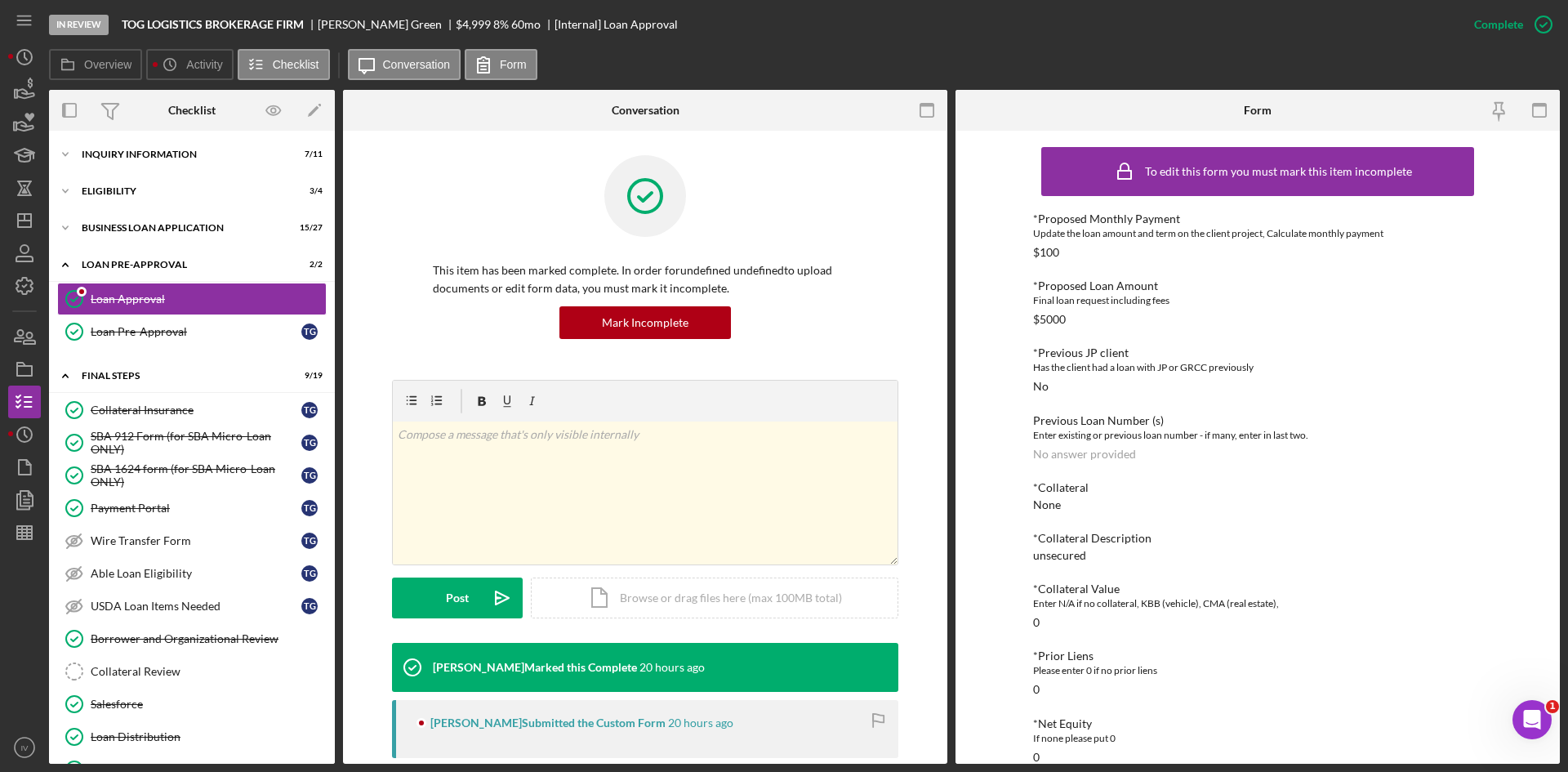
drag, startPoint x: 153, startPoint y: 335, endPoint x: 620, endPoint y: 419, distance: 474.5
click at [155, 335] on div "Loan Pre-Approval" at bounding box center [196, 331] width 211 height 13
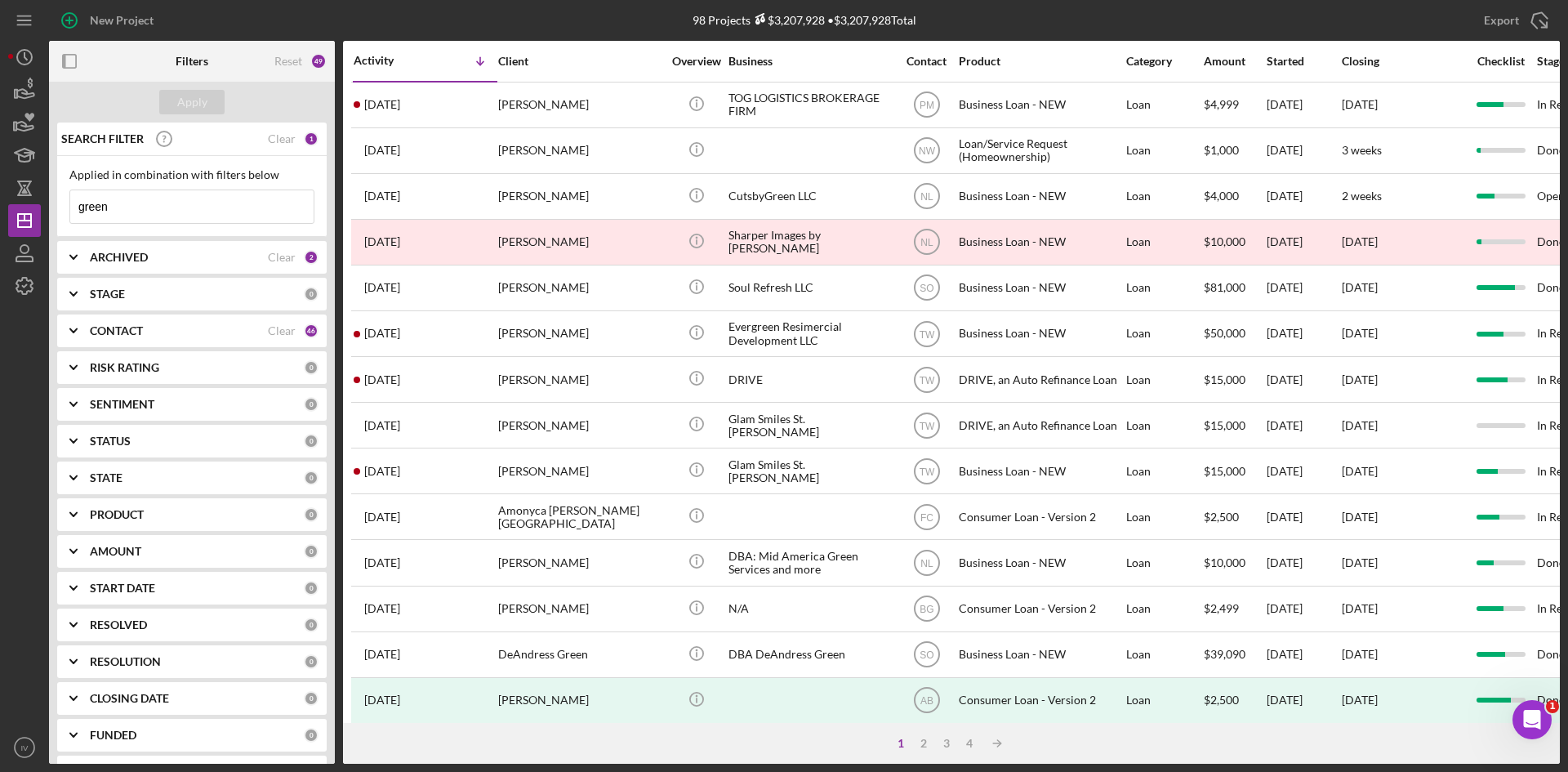
drag, startPoint x: 157, startPoint y: 210, endPoint x: -70, endPoint y: 210, distance: 227.0
click at [0, 210] on html "New Project 98 Projects $3,207,928 • $3,207,928 Total green Export Icon/Export …" at bounding box center [784, 386] width 1568 height 772
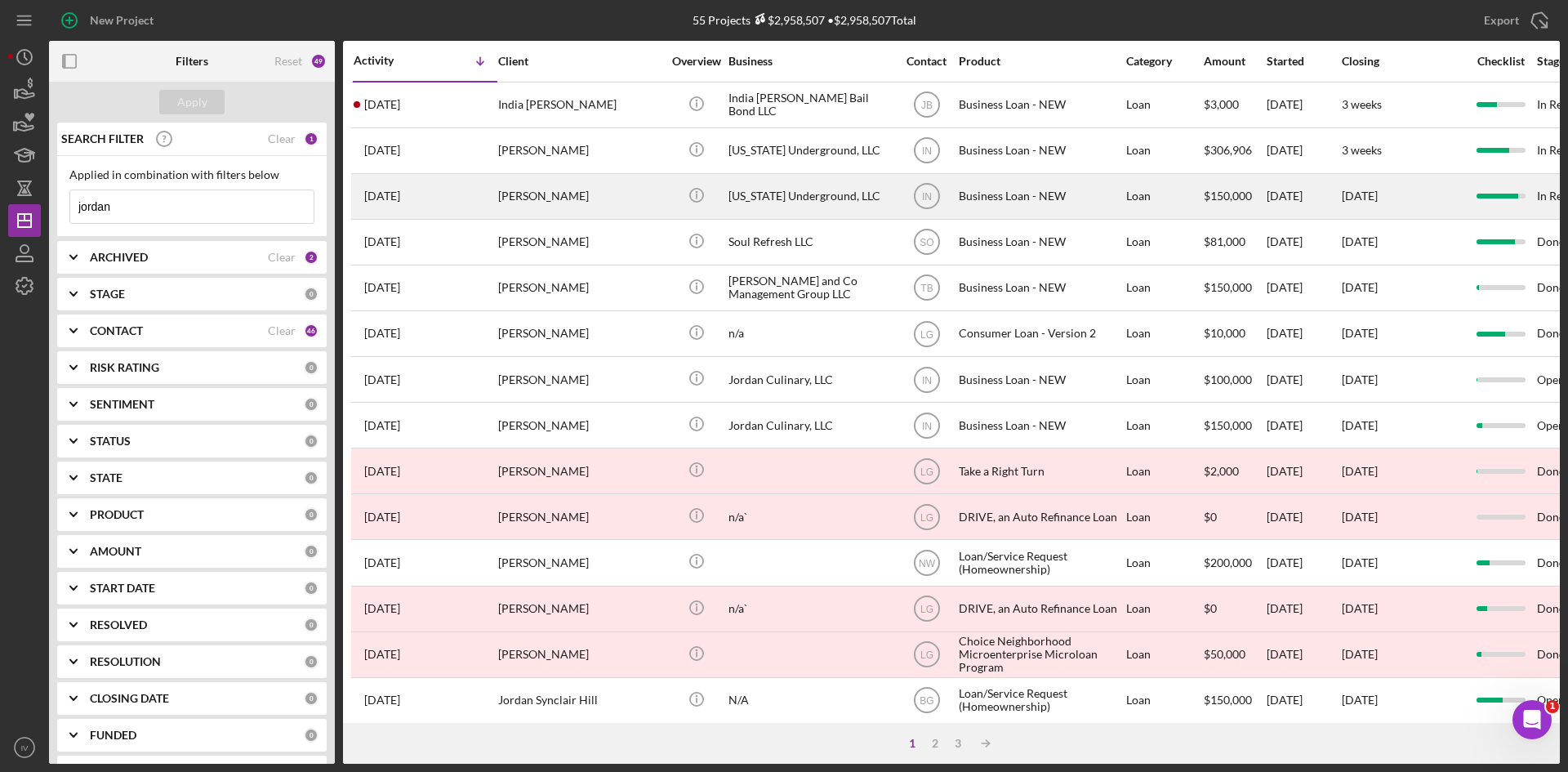
type input "jordan"
click at [523, 175] on div "[PERSON_NAME]" at bounding box center [580, 196] width 163 height 43
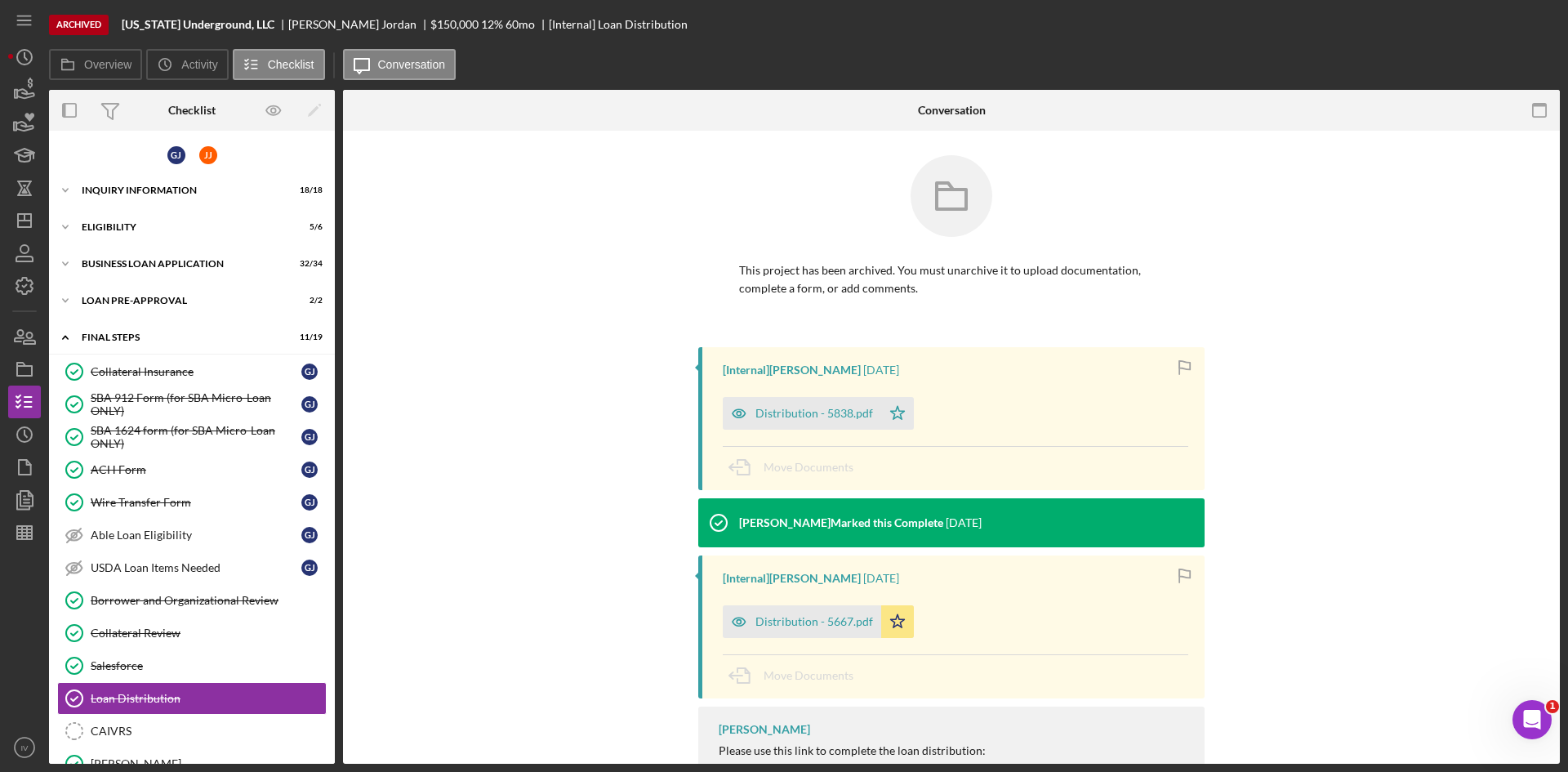
scroll to position [251, 0]
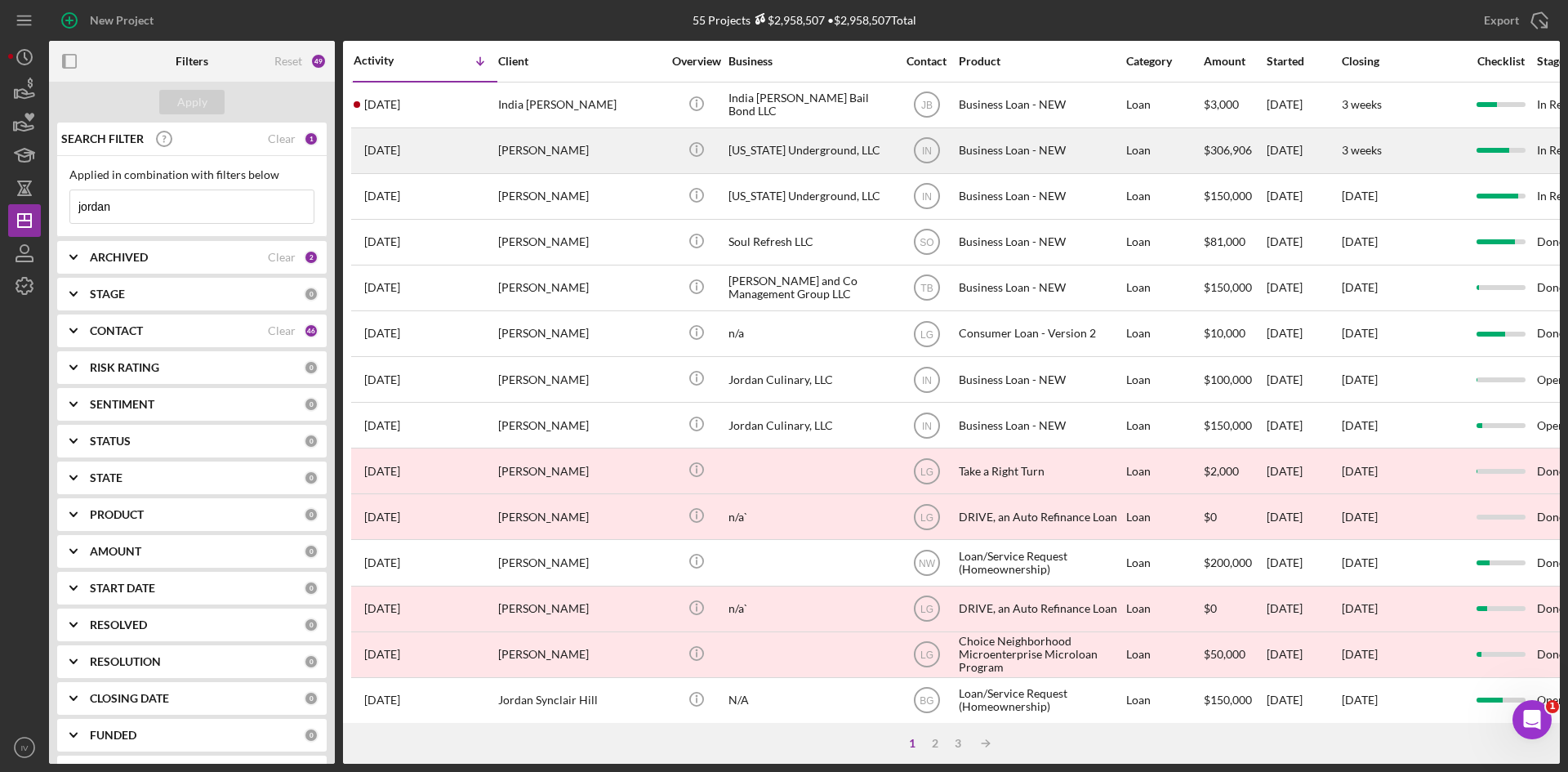
click at [514, 157] on div "[PERSON_NAME]" at bounding box center [580, 150] width 163 height 43
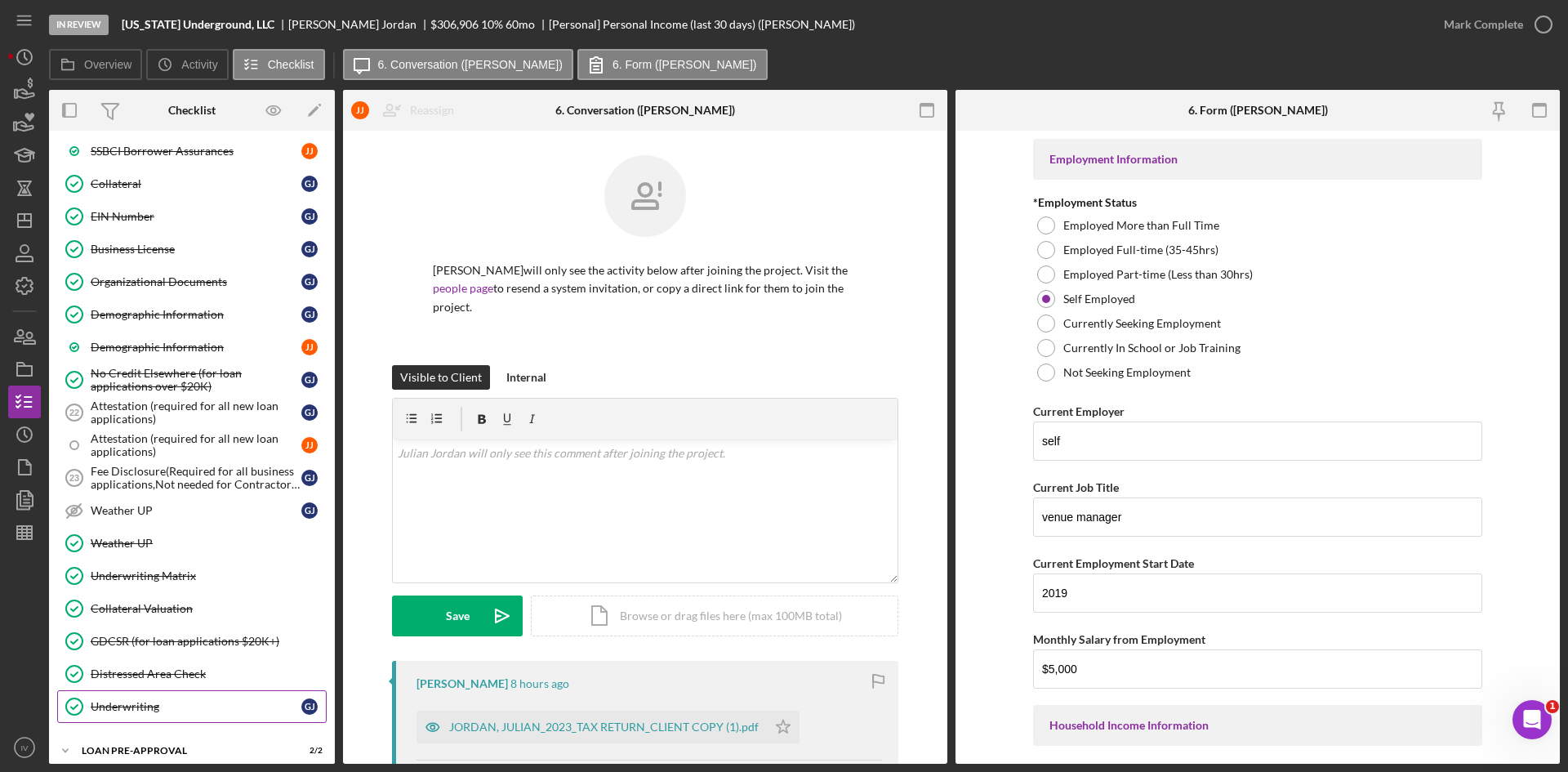
scroll to position [984, 0]
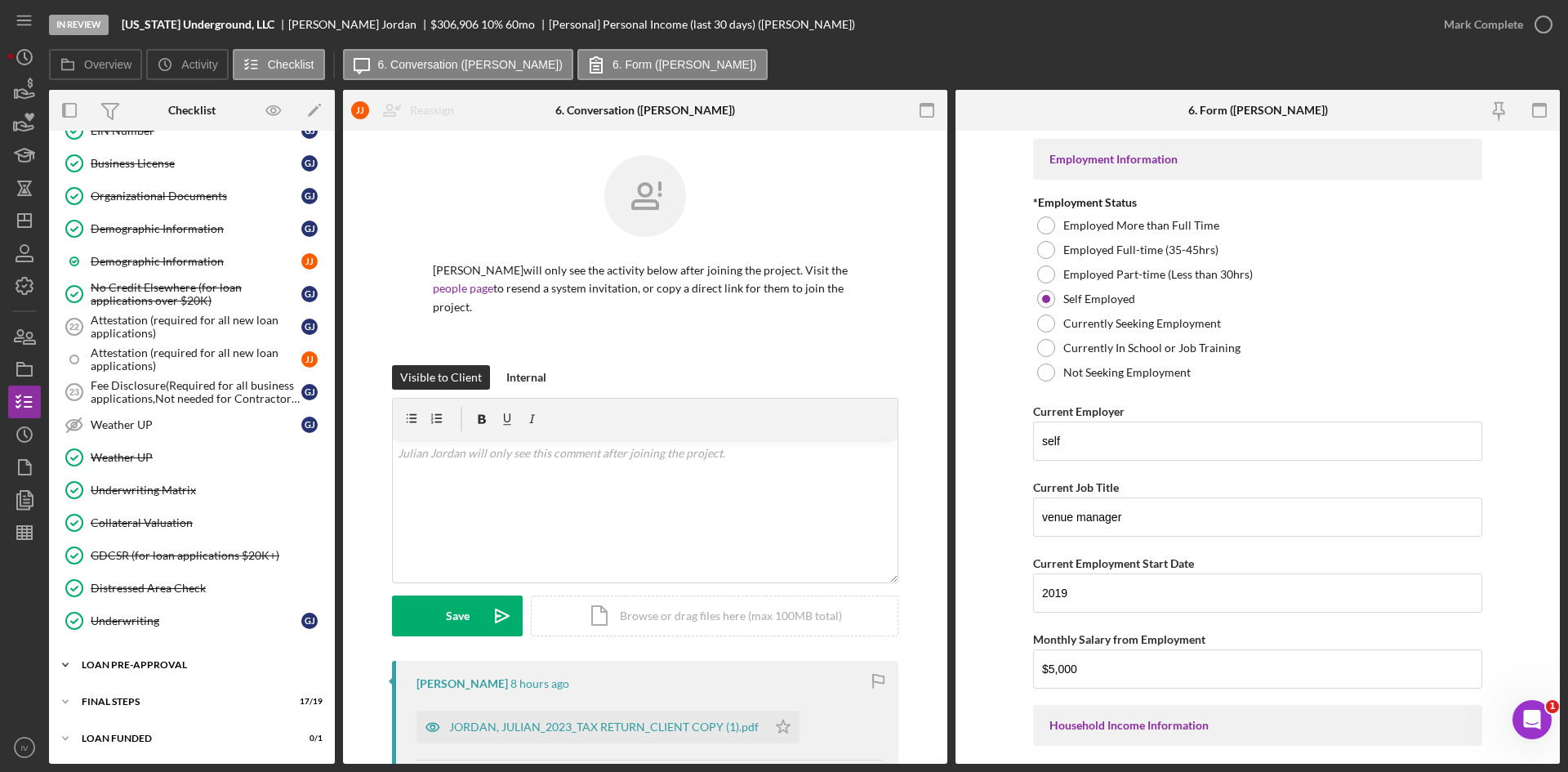
click at [140, 656] on div "Icon/Expander LOAN PRE-APPROVAL 2 / 2" at bounding box center [192, 665] width 286 height 32
click at [142, 687] on link "Loan Approval Loan Approval" at bounding box center [191, 699] width 269 height 32
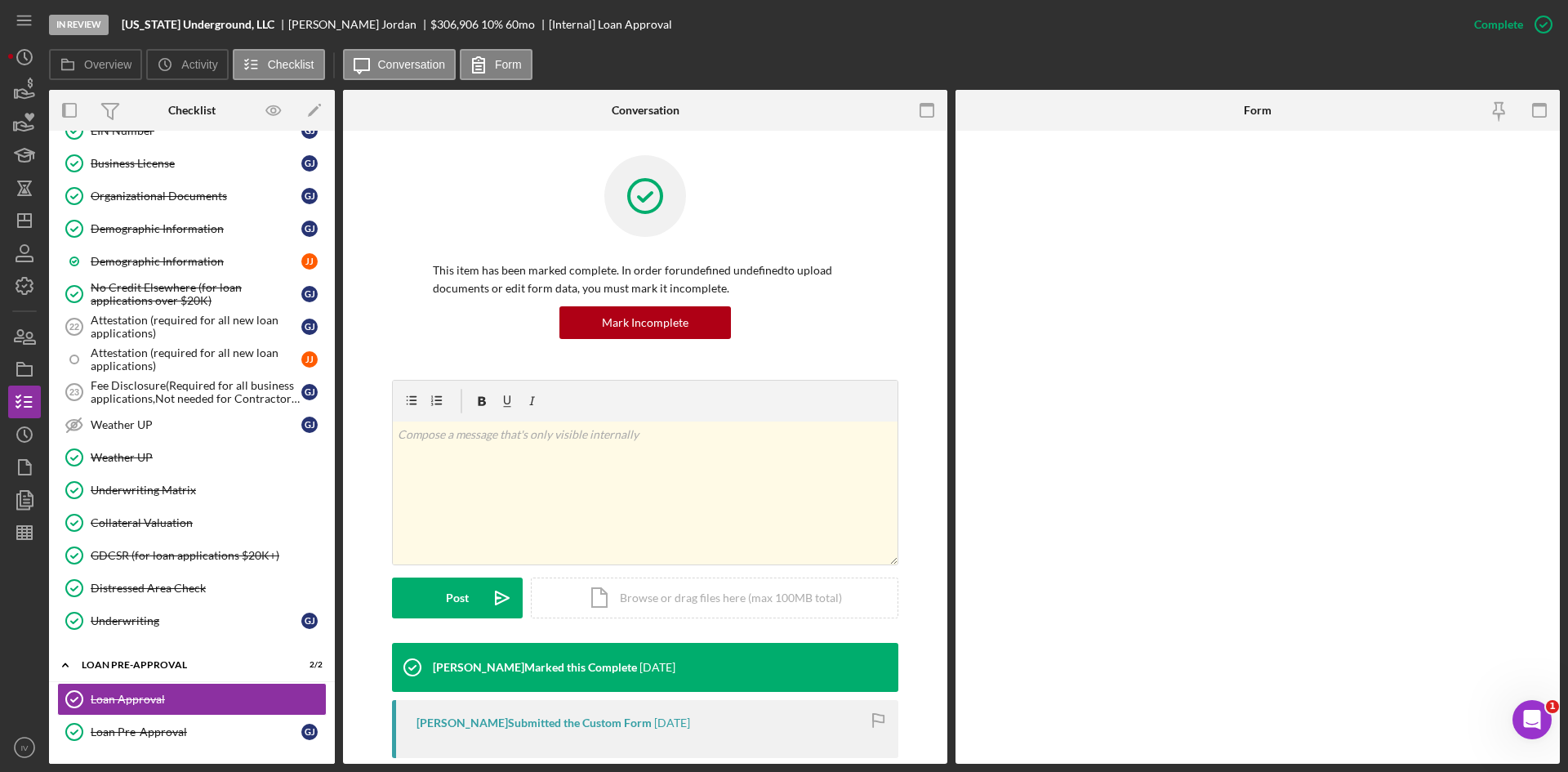
scroll to position [409, 0]
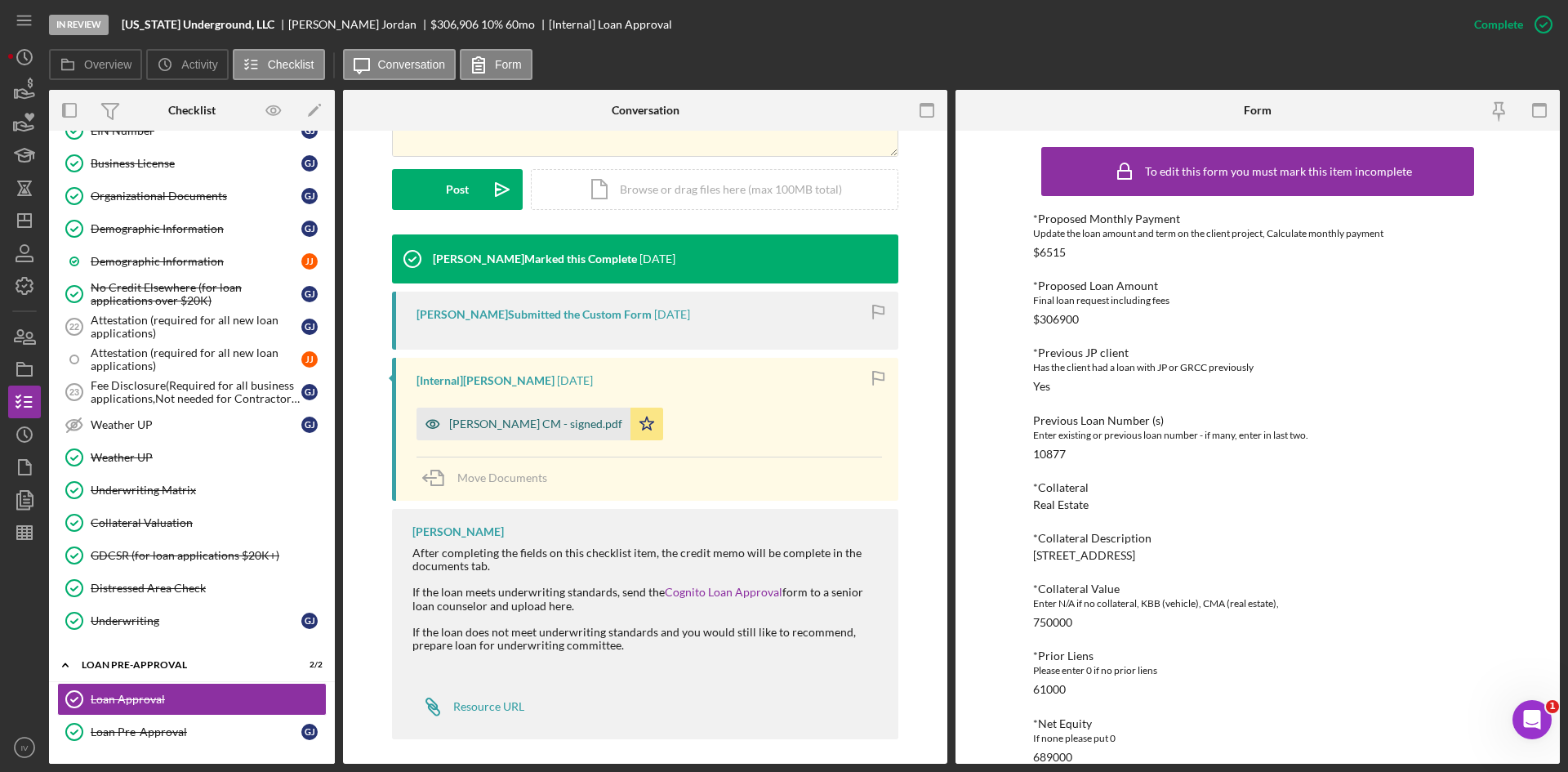
click at [517, 423] on div "[PERSON_NAME] CM - signed.pdf" at bounding box center [536, 424] width 173 height 13
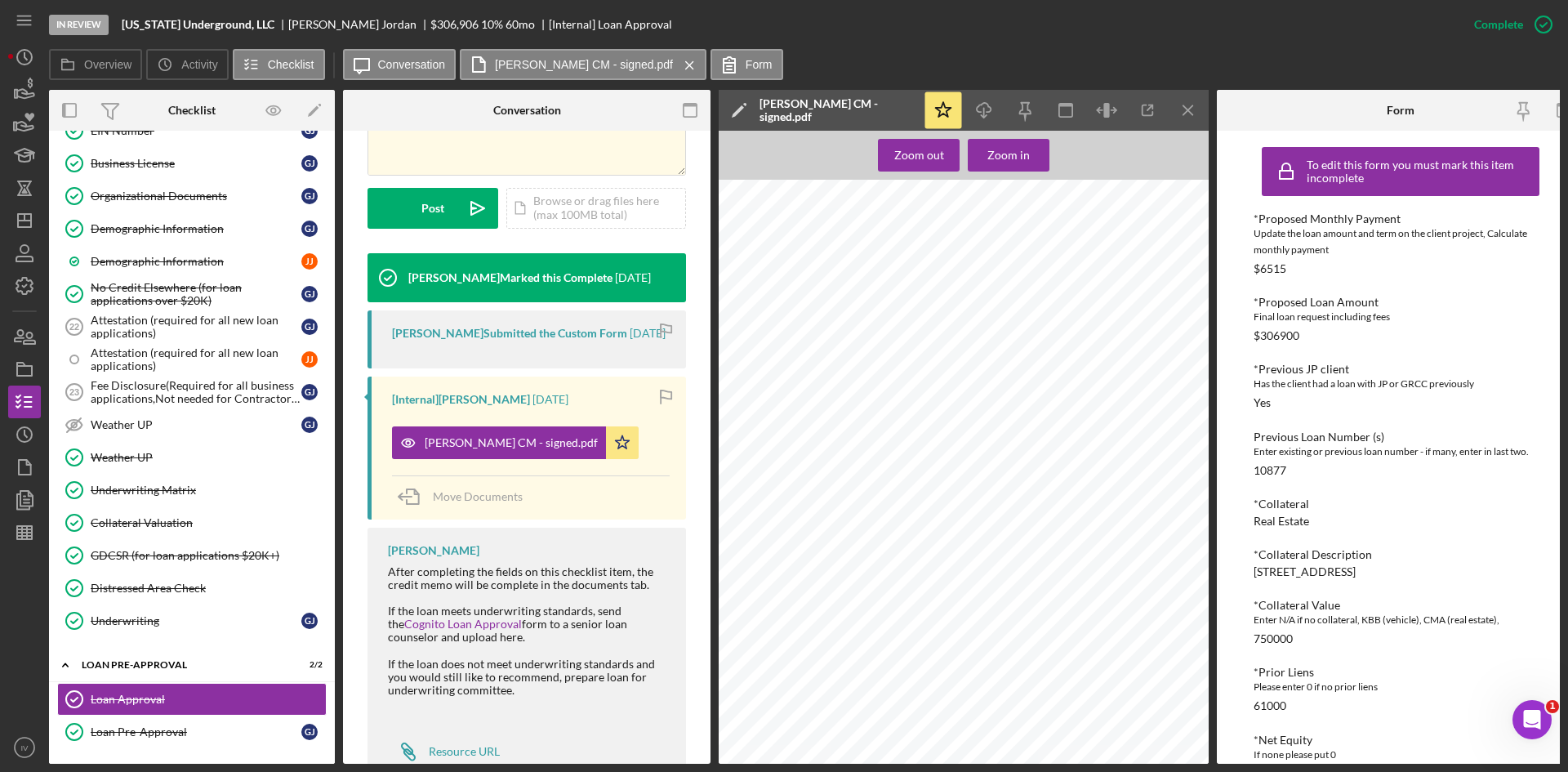
scroll to position [0, 0]
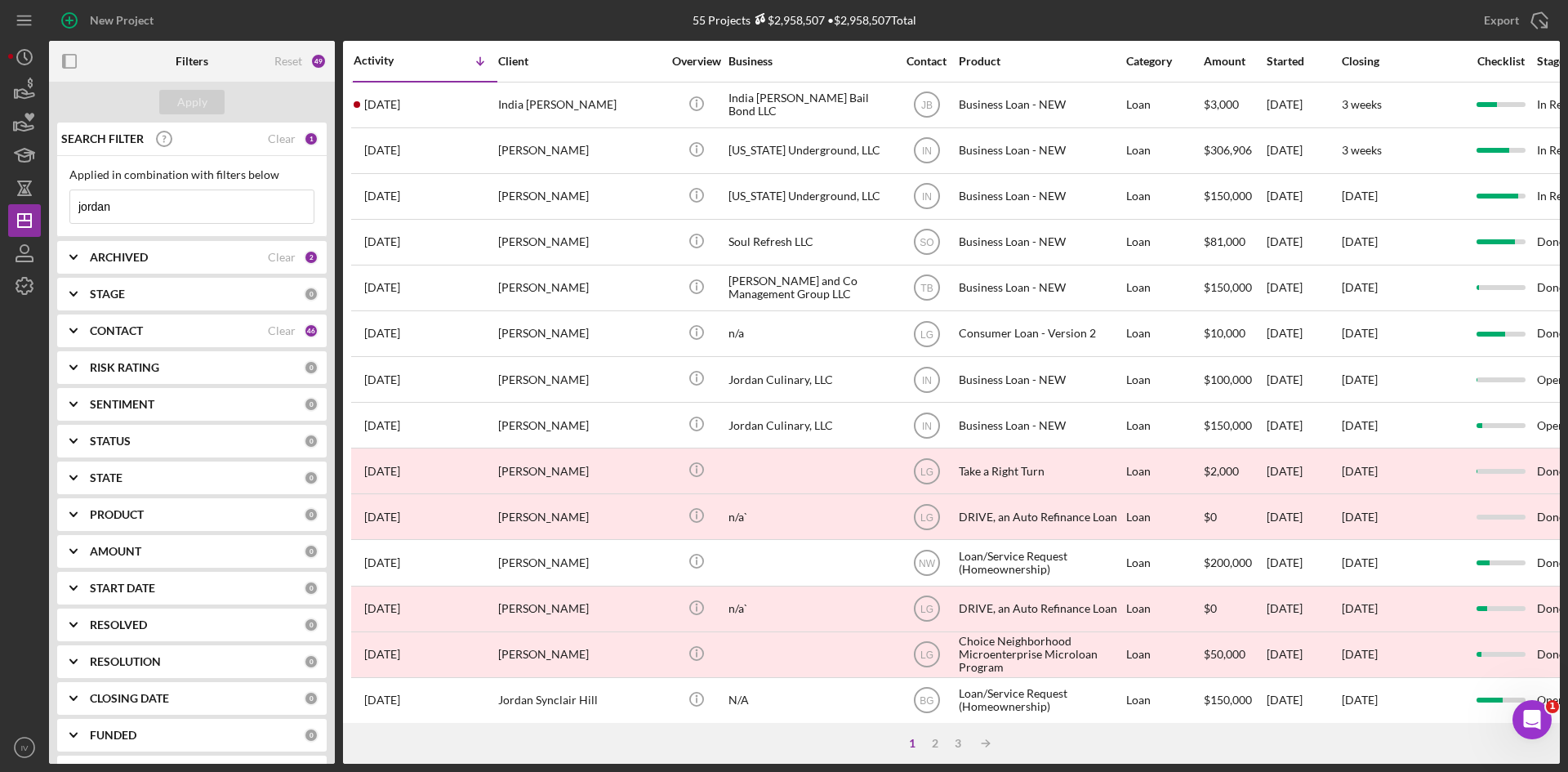
drag, startPoint x: 163, startPoint y: 211, endPoint x: -53, endPoint y: 191, distance: 216.9
click at [0, 191] on html "New Project 55 Projects $2,958,507 • $2,958,507 Total jordan Export Icon/Export…" at bounding box center [784, 386] width 1568 height 772
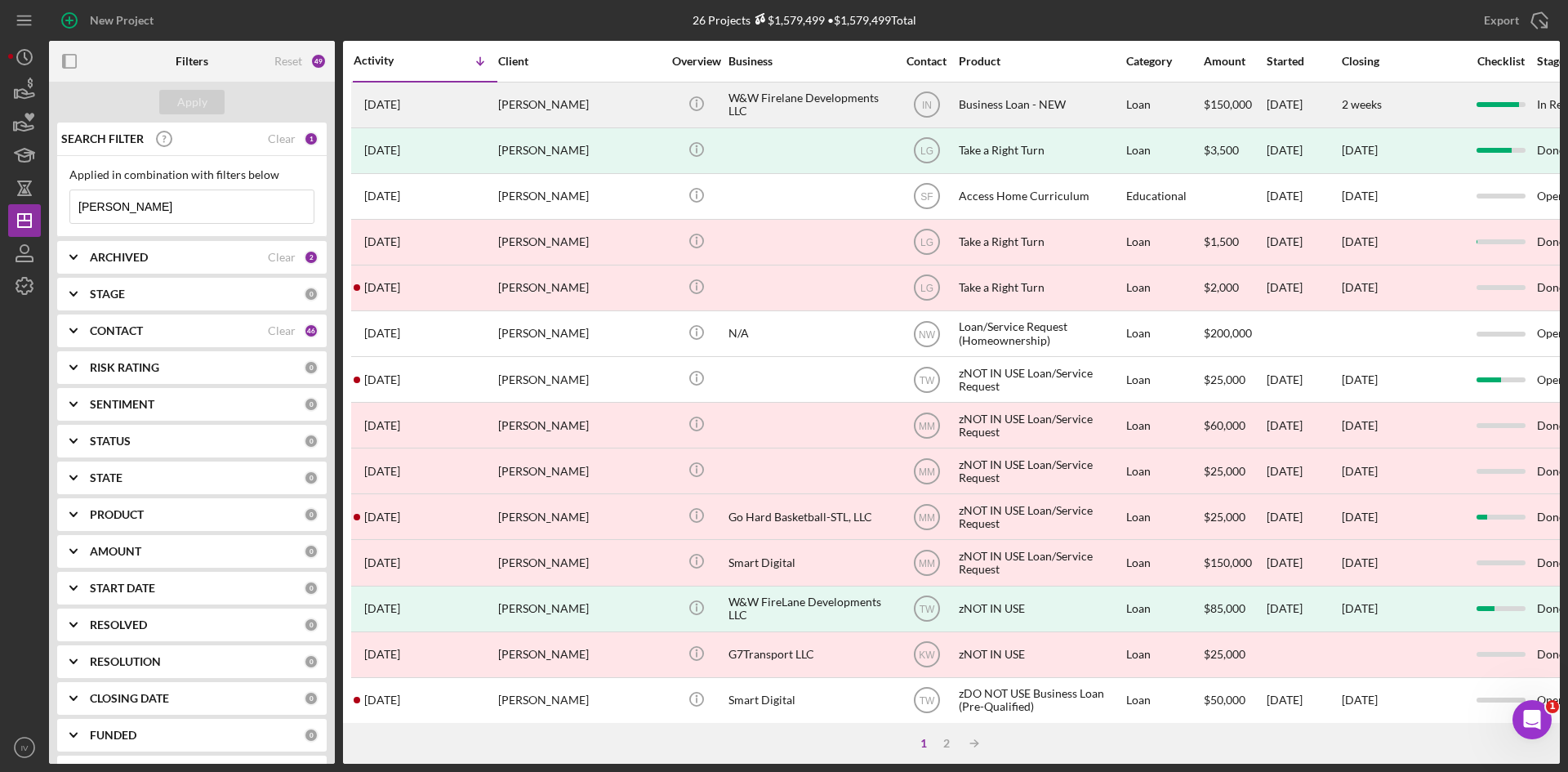
type input "[PERSON_NAME]"
click at [579, 106] on div "[PERSON_NAME]" at bounding box center [580, 104] width 163 height 43
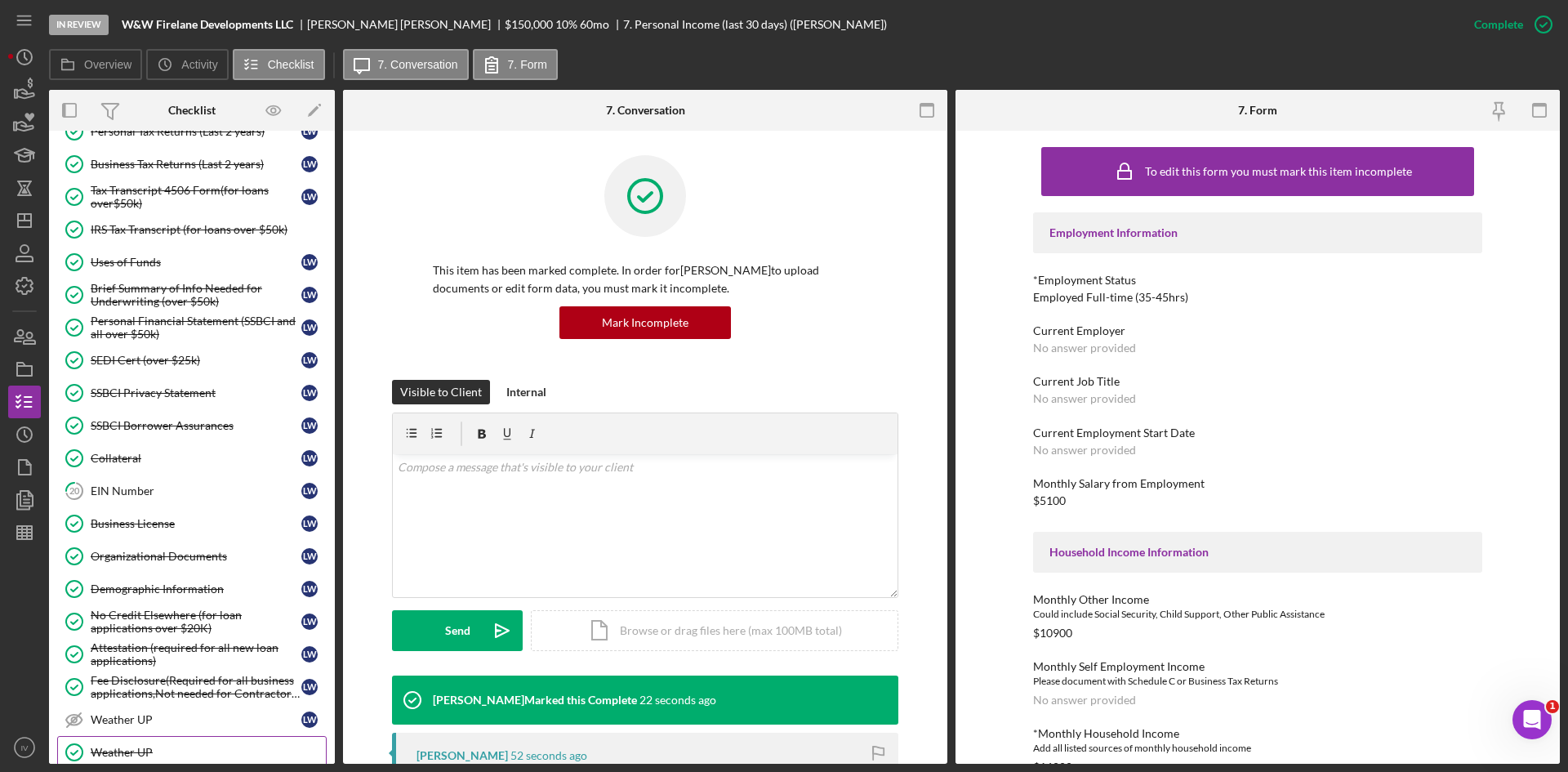
scroll to position [622, 0]
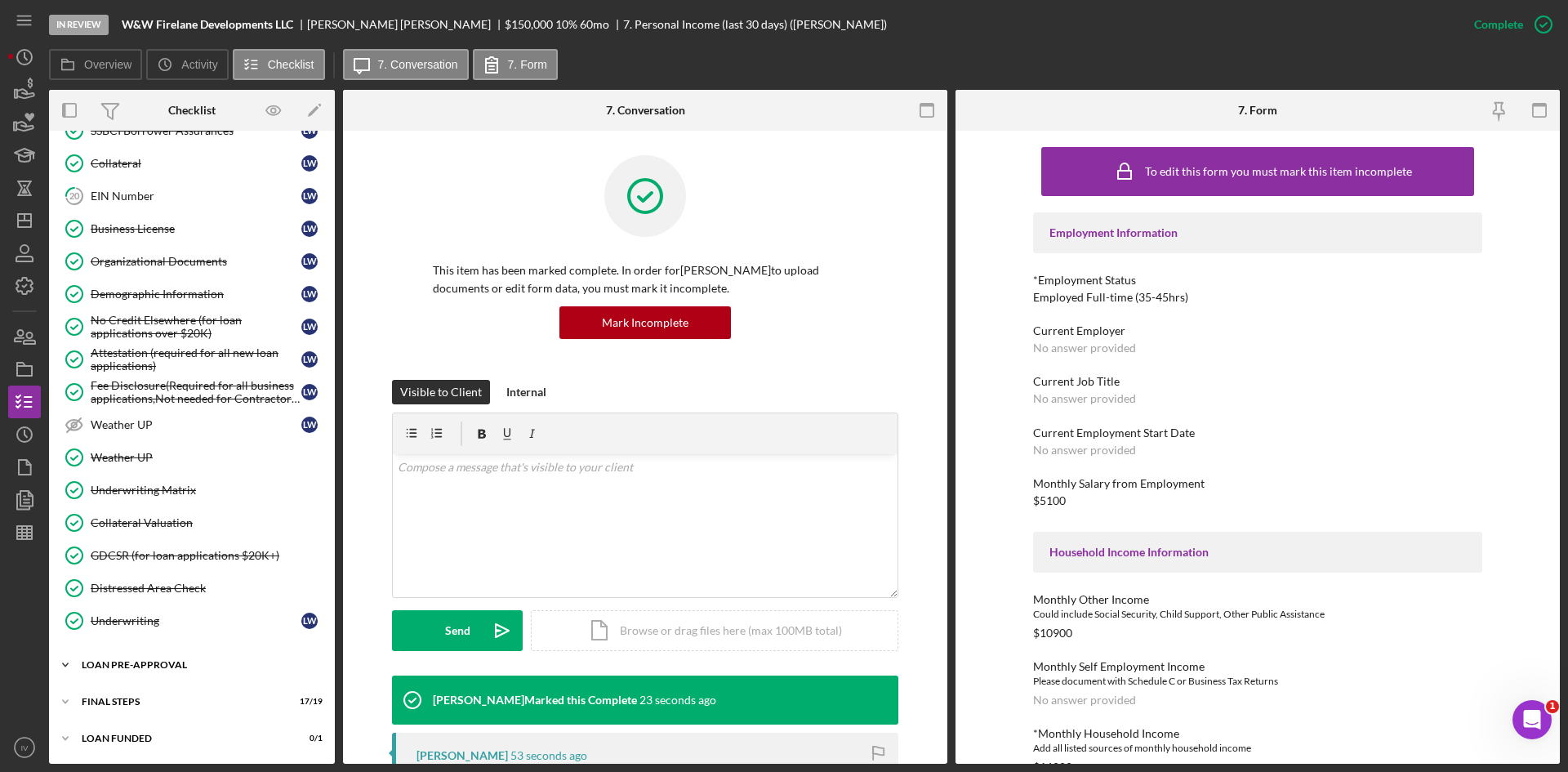
click at [128, 655] on div "Icon/Expander LOAN PRE-APPROVAL 2 / 2" at bounding box center [192, 665] width 286 height 32
drag, startPoint x: 137, startPoint y: 689, endPoint x: 356, endPoint y: 631, distance: 226.6
click at [140, 689] on link "Loan Approval Loan Approval" at bounding box center [191, 699] width 269 height 32
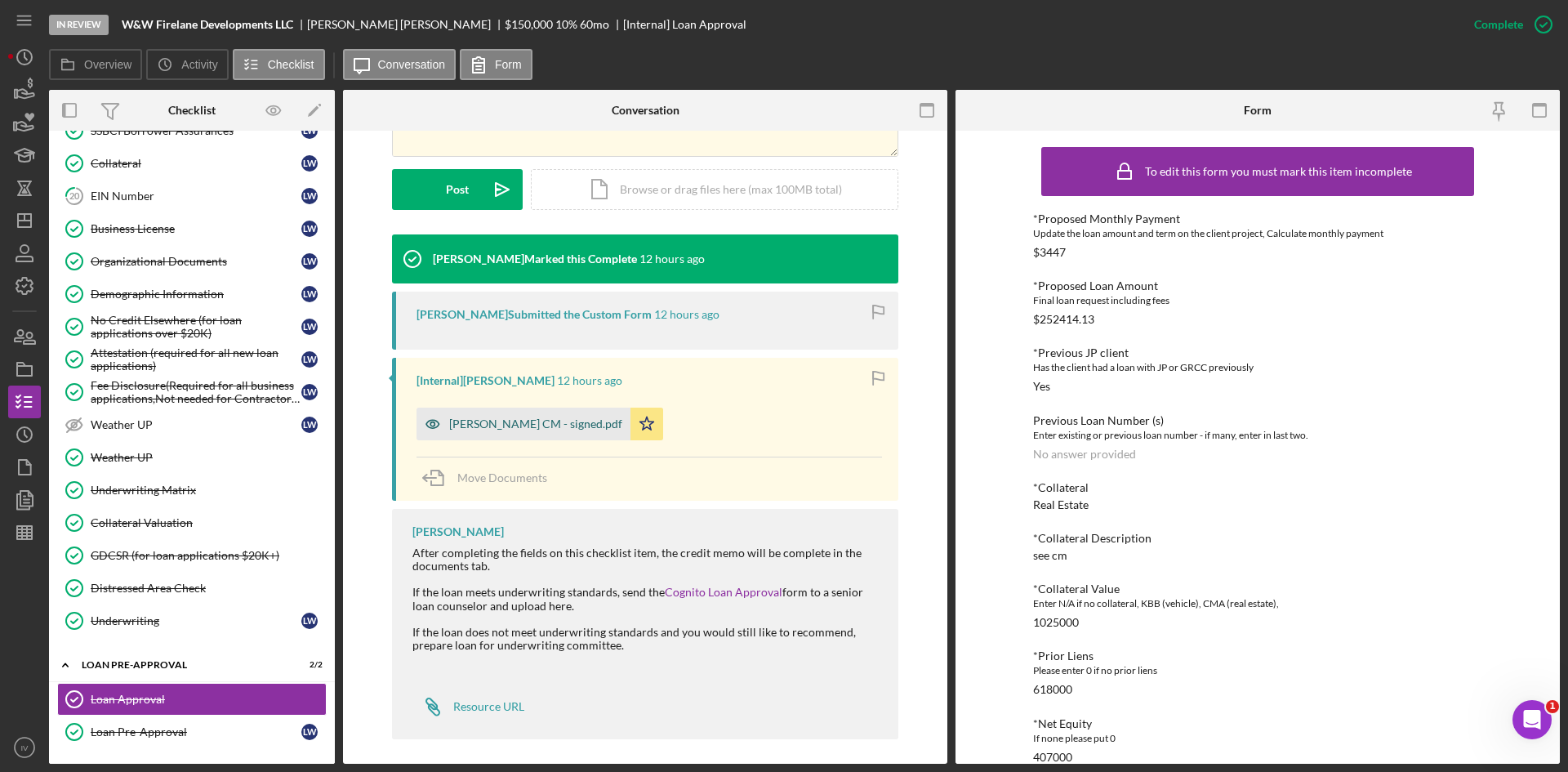
click at [544, 420] on div "[PERSON_NAME] CM - signed.pdf" at bounding box center [536, 424] width 173 height 13
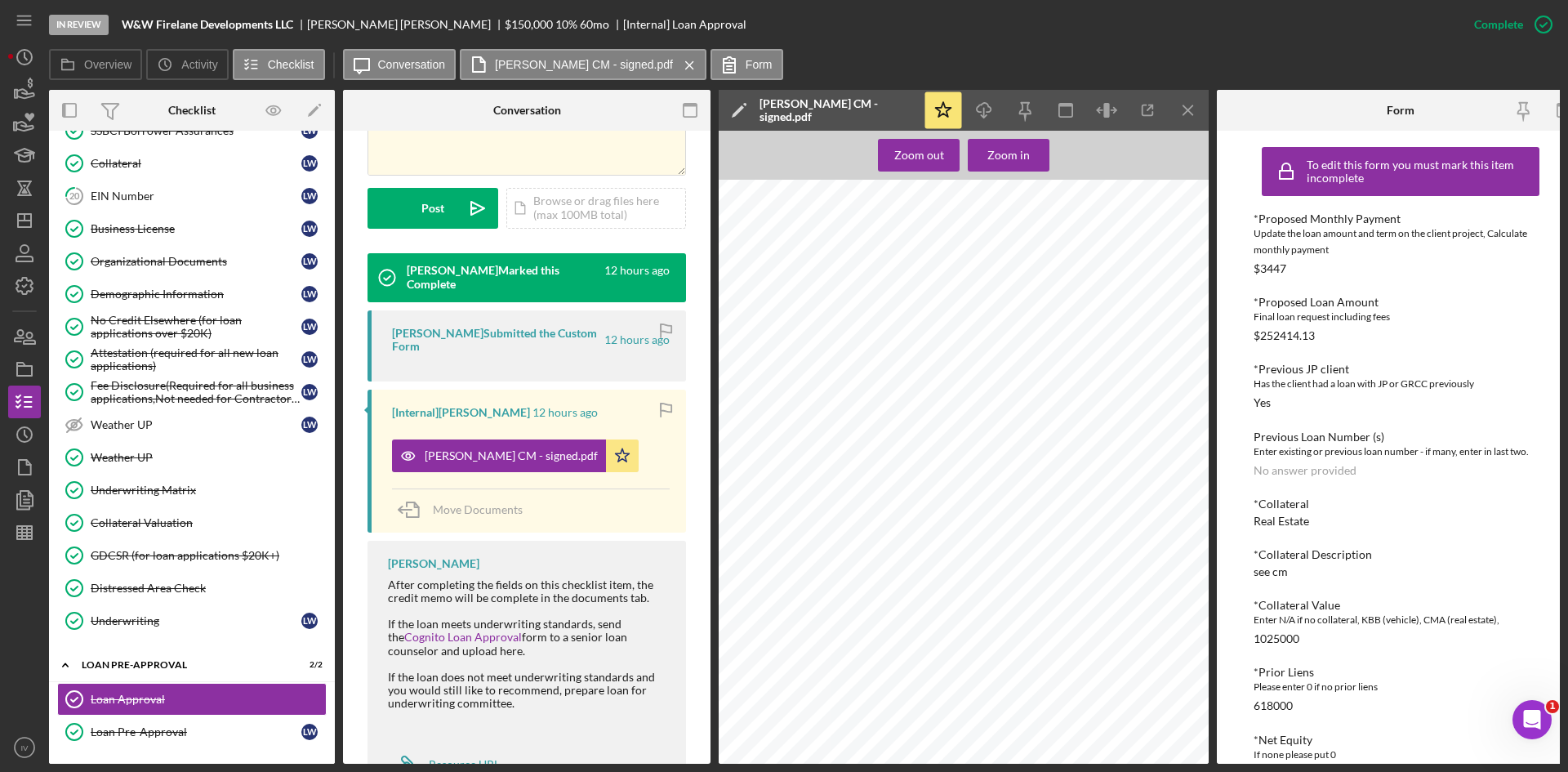
scroll to position [82, 0]
